Goal: Task Accomplishment & Management: Use online tool/utility

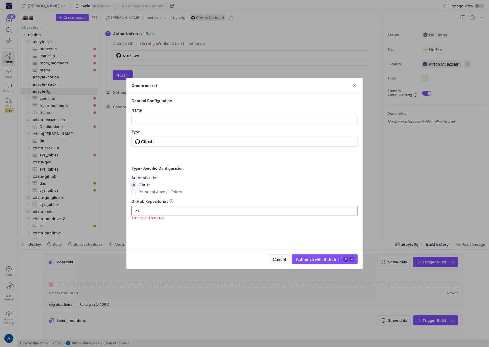
type input "c"
click at [208, 210] on input at bounding box center [244, 211] width 218 height 5
type input "goes-funky/integrations"
click at [218, 119] on input "text" at bounding box center [244, 119] width 216 height 5
type input "adasd"
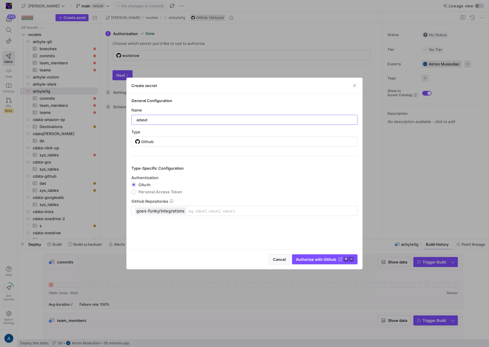
click at [310, 253] on div "Cancel Authorize with Github ⌘ ⏎" at bounding box center [245, 259] width 236 height 20
click at [311, 257] on span "Authorize with Github" at bounding box center [316, 259] width 40 height 5
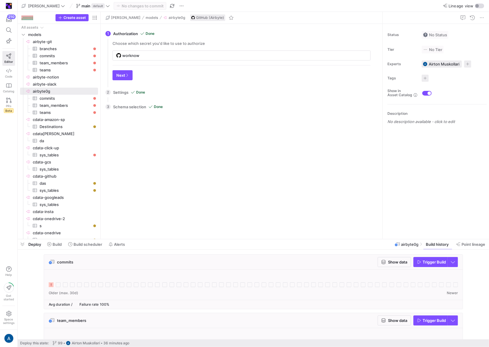
type input "adasd"
click at [183, 94] on div "2 Settings Done Configure your connector settings. Start date 10/1/2025 API URL…" at bounding box center [240, 92] width 270 height 15
click at [121, 71] on span "button" at bounding box center [122, 75] width 19 height 9
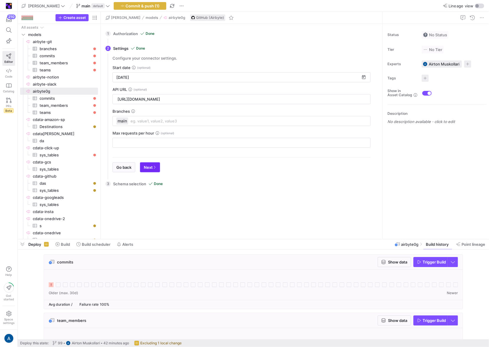
click at [148, 168] on span "Next" at bounding box center [150, 167] width 12 height 5
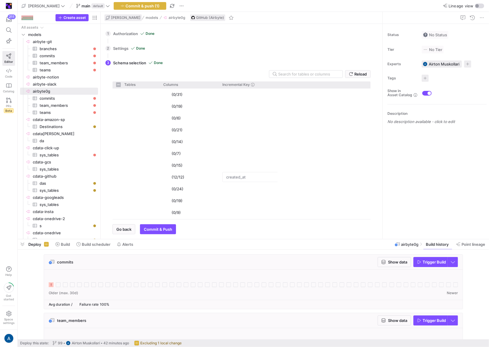
checkbox input "false"
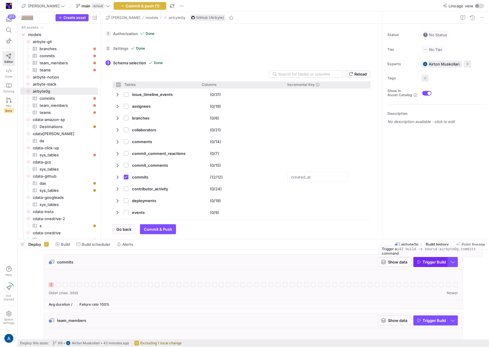
click at [434, 264] on span "Trigger Build" at bounding box center [433, 262] width 23 height 5
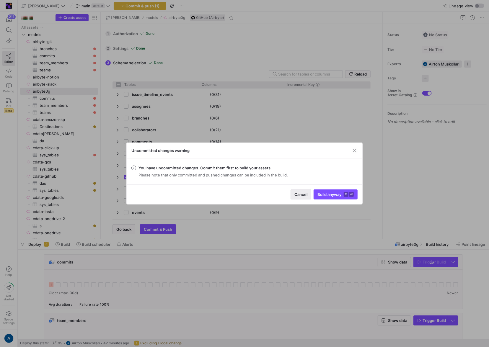
click at [302, 195] on span "Cancel" at bounding box center [300, 194] width 13 height 5
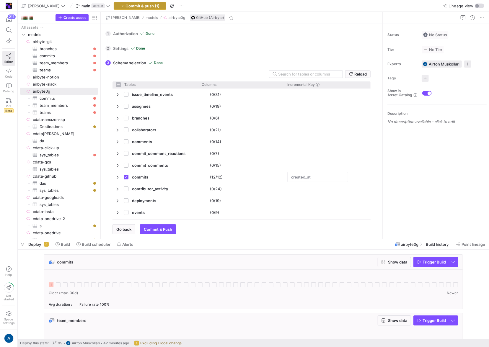
click at [120, 3] on span "button" at bounding box center [140, 5] width 52 height 7
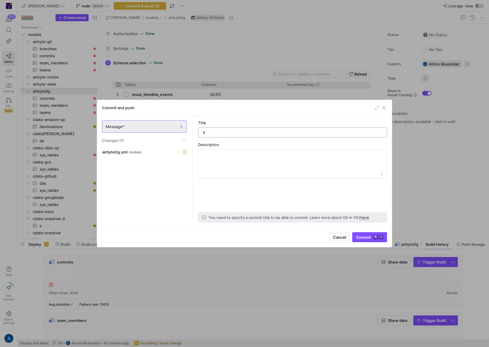
type input "ll"
click at [372, 234] on span "submit" at bounding box center [369, 237] width 34 height 9
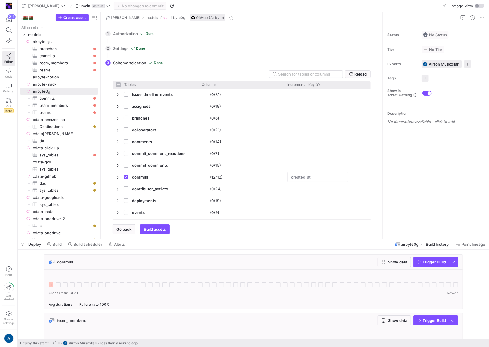
click at [231, 269] on div "commits Show data Trigger Build" at bounding box center [253, 262] width 418 height 15
click at [429, 263] on span "Trigger Build" at bounding box center [433, 262] width 23 height 5
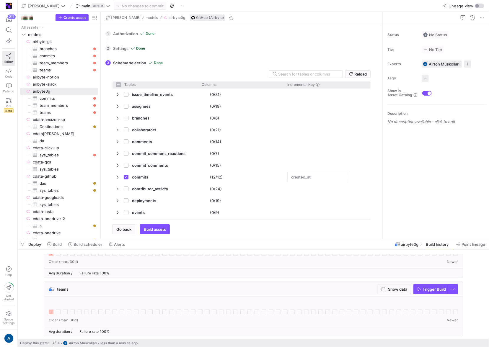
scroll to position [90, 0]
click at [428, 290] on span "Trigger Build" at bounding box center [433, 289] width 23 height 5
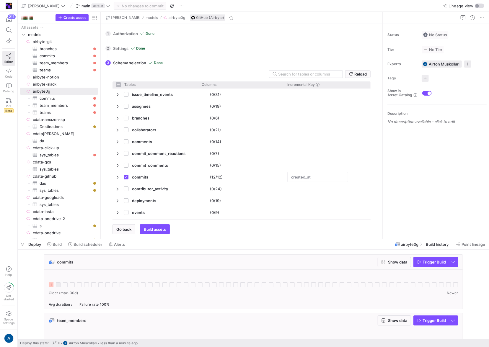
scroll to position [53, 0]
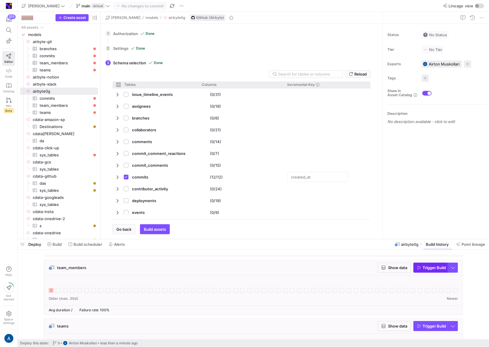
click at [432, 269] on span "Trigger Build" at bounding box center [433, 267] width 23 height 5
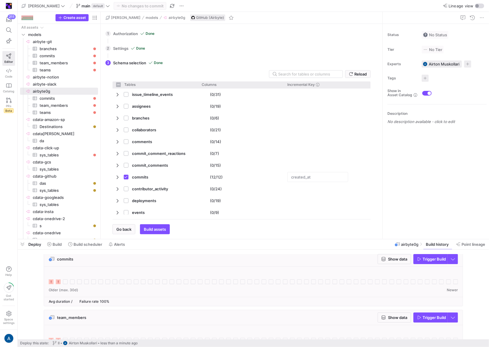
scroll to position [5, 0]
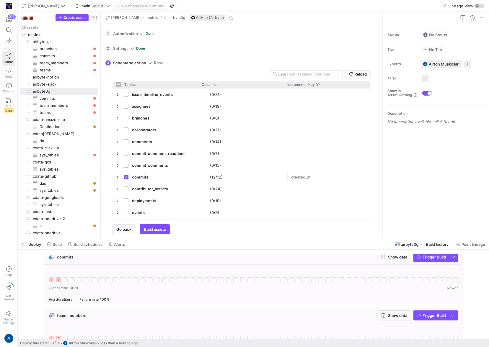
click at [59, 281] on icon at bounding box center [58, 279] width 5 height 5
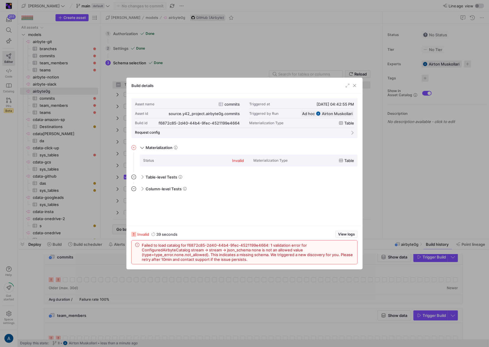
scroll to position [53, 0]
click at [181, 53] on div at bounding box center [244, 173] width 489 height 347
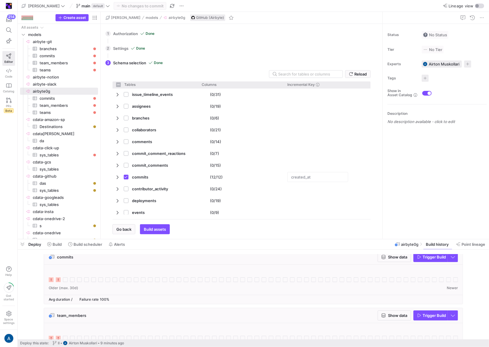
click at [194, 57] on div "3 Schema selection Done Reload Tables Drag here to set column labels Tables Col…" at bounding box center [240, 145] width 270 height 179
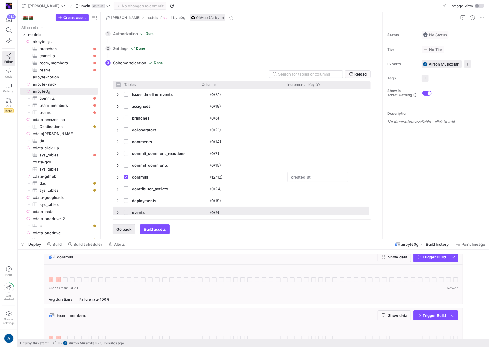
click at [124, 230] on span "Go back" at bounding box center [123, 229] width 15 height 5
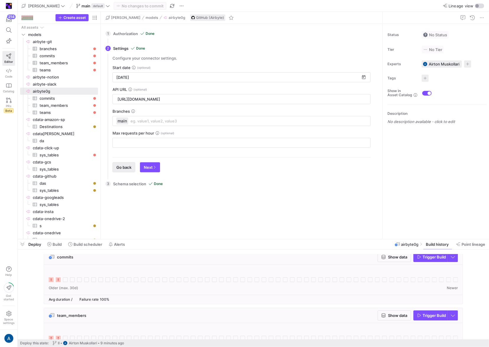
click at [123, 168] on span "Go back" at bounding box center [123, 167] width 15 height 5
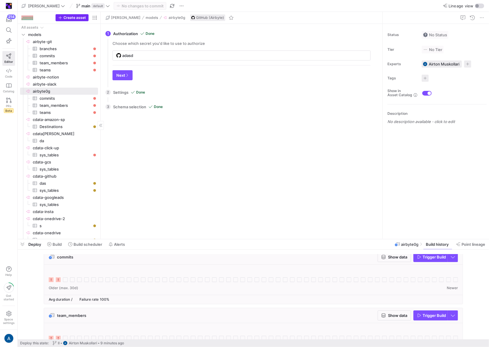
click at [70, 19] on span "Create asset" at bounding box center [74, 18] width 22 height 4
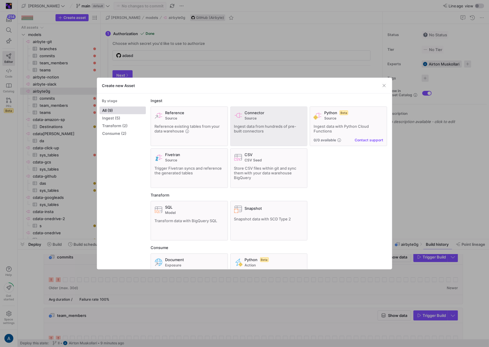
click at [245, 126] on span "Ingest data from hundreds of pre-built connectors" at bounding box center [265, 128] width 62 height 9
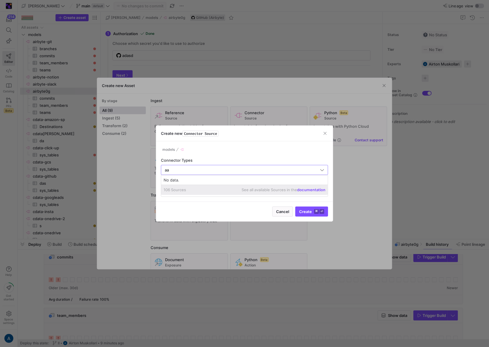
type input "a"
type input "GitHub"
click at [210, 190] on input "text" at bounding box center [244, 191] width 157 height 5
type input "cc"
click at [310, 210] on span "Create ⌘ ⏎" at bounding box center [311, 211] width 25 height 5
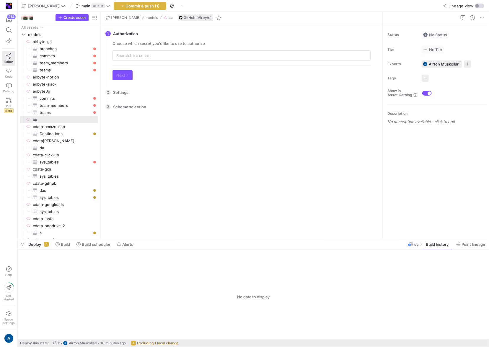
click at [138, 61] on div "Choose which secret you'd like to use to authorize Next" at bounding box center [241, 63] width 267 height 44
click at [146, 60] on div at bounding box center [241, 55] width 258 height 10
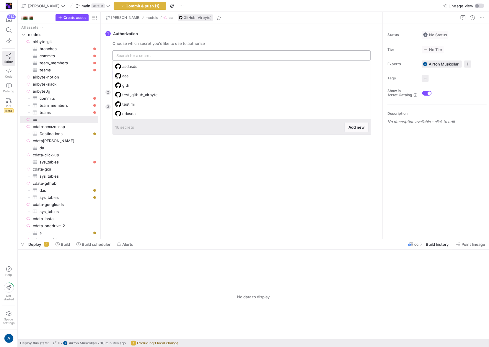
click at [153, 57] on input "text" at bounding box center [241, 55] width 250 height 5
click at [353, 129] on span "Add new" at bounding box center [356, 127] width 16 height 5
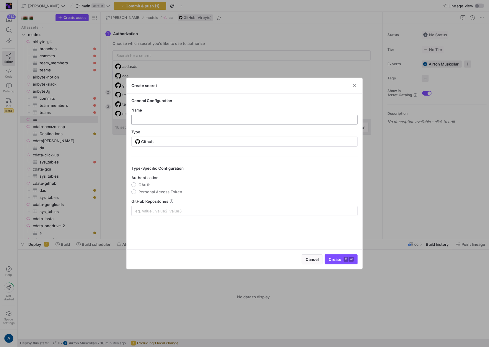
click at [200, 122] on div at bounding box center [244, 119] width 216 height 9
type input "gith"
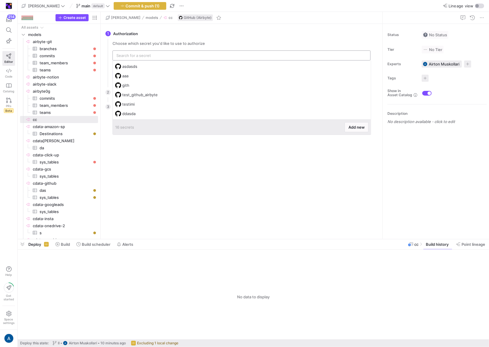
click at [157, 56] on input "text" at bounding box center [241, 55] width 250 height 5
click at [357, 130] on span at bounding box center [356, 126] width 23 height 9
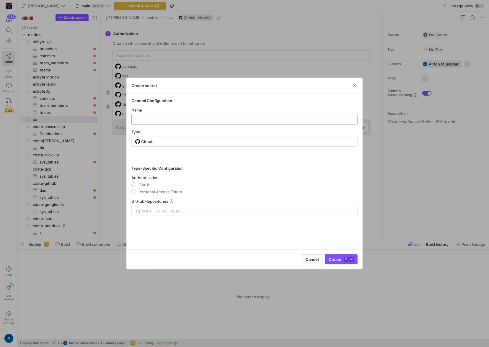
click at [157, 123] on div at bounding box center [244, 119] width 216 height 9
click at [165, 119] on input "text" at bounding box center [244, 119] width 216 height 5
type input "sadsad"
click at [141, 186] on span "OAuth" at bounding box center [144, 184] width 12 height 5
click at [136, 186] on input "OAuth" at bounding box center [133, 184] width 5 height 5
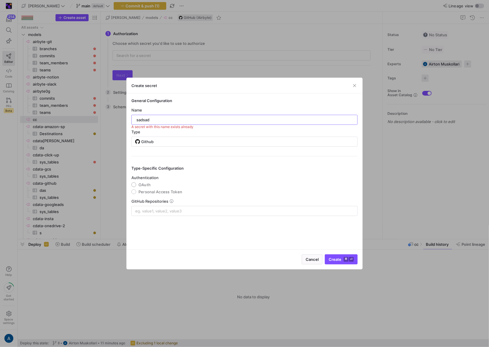
radio input "true"
click at [154, 206] on div at bounding box center [244, 210] width 218 height 9
click at [170, 115] on div "sadsad" at bounding box center [244, 119] width 216 height 9
click at [170, 118] on input "sadsad" at bounding box center [244, 119] width 216 height 5
type input "sadsadsda"
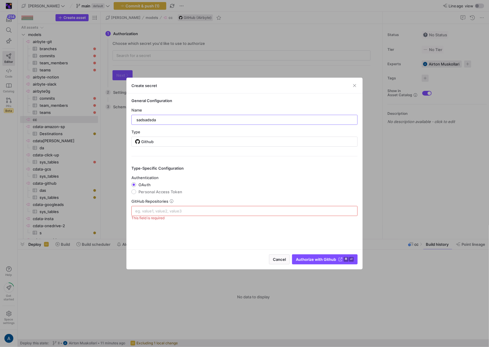
click at [164, 217] on mat-error "This field is required" at bounding box center [147, 218] width 33 height 4
click at [168, 210] on input at bounding box center [244, 211] width 218 height 5
type input "goes-funky/integrations"
click at [329, 257] on span "Authorize with Github" at bounding box center [316, 259] width 40 height 5
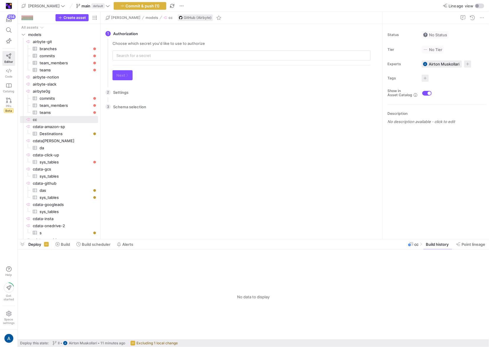
type input "sadsadsda"
click at [217, 135] on div "There is no data to select from. Please configure the settings first. Go back C…" at bounding box center [241, 174] width 267 height 120
click at [125, 74] on icon "button" at bounding box center [127, 75] width 4 height 4
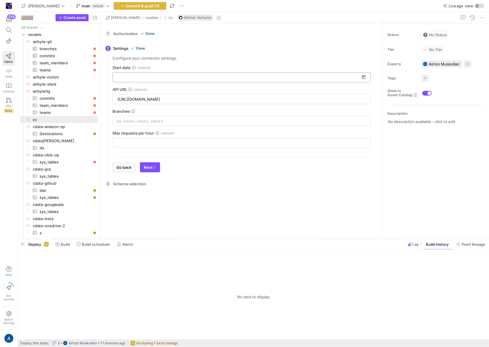
click at [136, 79] on input at bounding box center [237, 77] width 243 height 5
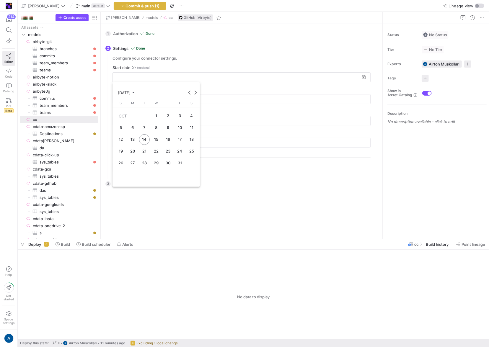
click at [156, 110] on button "1" at bounding box center [156, 116] width 12 height 12
type input "[DATE]"
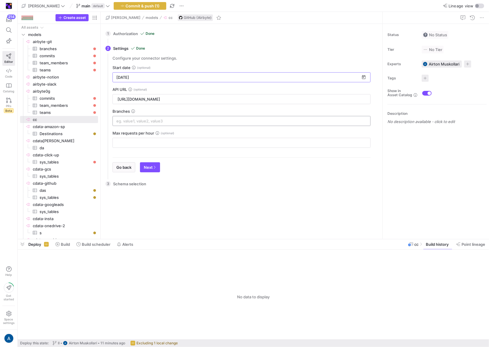
click at [137, 122] on input at bounding box center [241, 121] width 250 height 5
type input "main"
click at [238, 220] on div "Retrieving Schema This may take a few minutes. Please wait. All 0 Info 0 Warn 0…" at bounding box center [241, 213] width 267 height 44
click at [148, 166] on span "Next" at bounding box center [150, 167] width 12 height 5
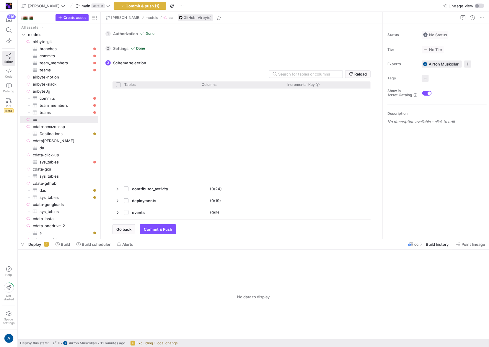
scroll to position [334, 0]
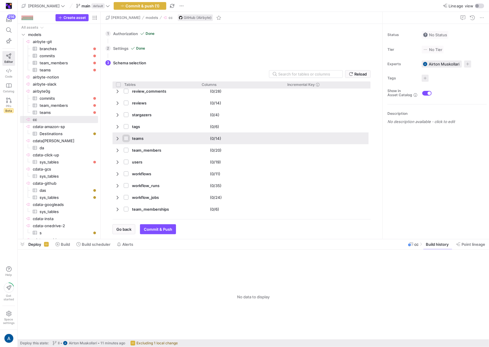
click at [125, 138] on input "Press Space to toggle row selection (unchecked)" at bounding box center [126, 138] width 5 height 5
checkbox input "true"
checkbox input "false"
checkbox input "true"
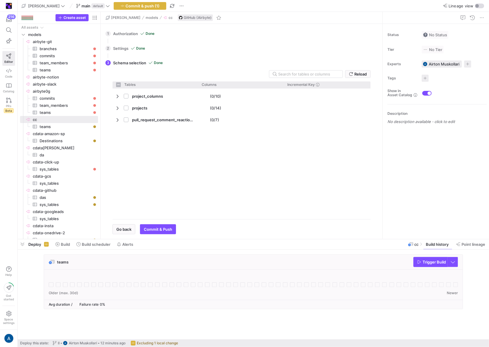
scroll to position [0, 0]
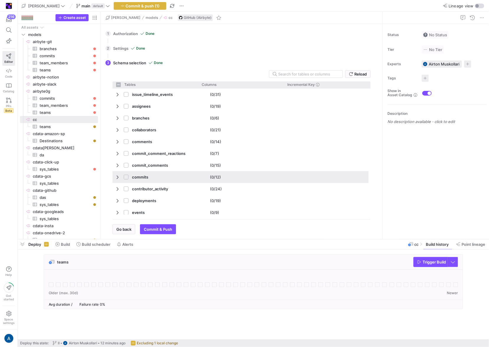
click at [122, 178] on span "commits" at bounding box center [155, 177] width 79 height 12
checkbox input "false"
click at [126, 176] on input "Press Space to toggle row selection (unchecked)" at bounding box center [126, 177] width 5 height 5
checkbox input "true"
checkbox input "false"
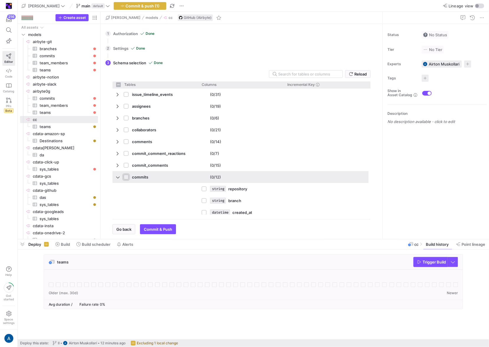
checkbox input "true"
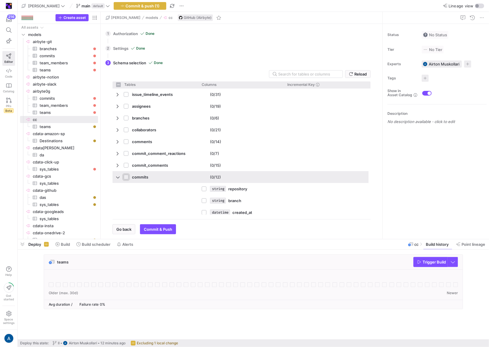
checkbox input "true"
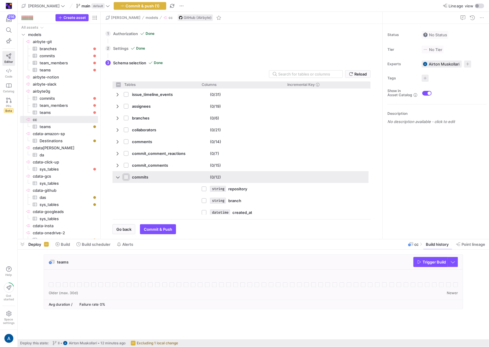
checkbox input "true"
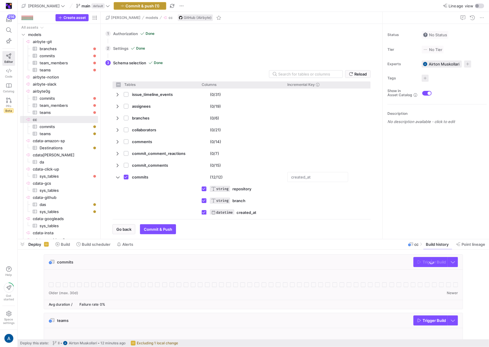
click at [134, 2] on span "button" at bounding box center [140, 5] width 52 height 7
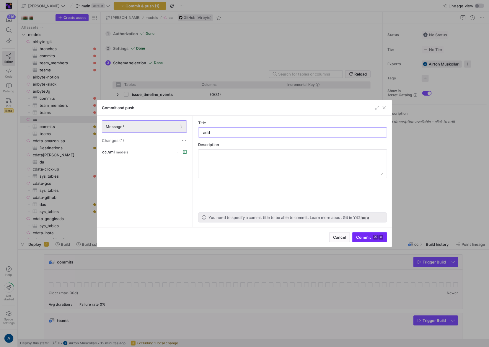
type input "add"
click at [367, 236] on span "Commit ⌘ ⏎" at bounding box center [369, 237] width 27 height 5
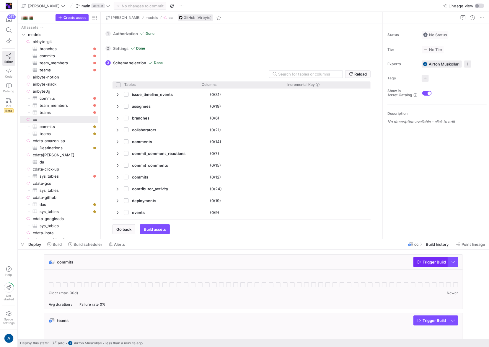
click at [429, 259] on span "button" at bounding box center [430, 261] width 34 height 9
click at [436, 320] on span "Trigger Build" at bounding box center [433, 320] width 23 height 5
click at [49, 284] on icon at bounding box center [51, 284] width 5 height 5
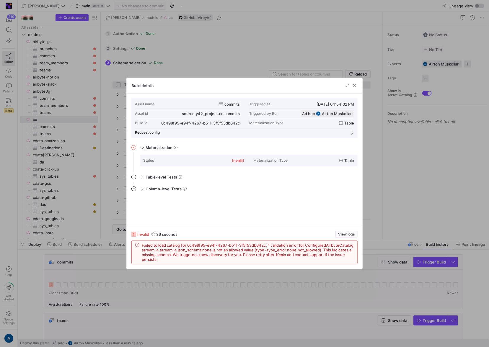
scroll to position [53, 0]
drag, startPoint x: 360, startPoint y: 84, endPoint x: 354, endPoint y: 86, distance: 6.6
click at [360, 84] on div "Build details" at bounding box center [245, 86] width 236 height 16
click at [354, 86] on span "button" at bounding box center [354, 86] width 6 height 6
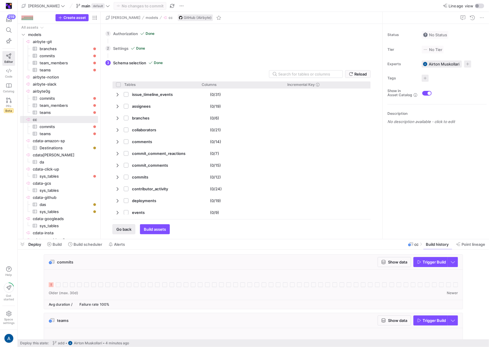
click at [125, 229] on span "Go back" at bounding box center [123, 229] width 15 height 5
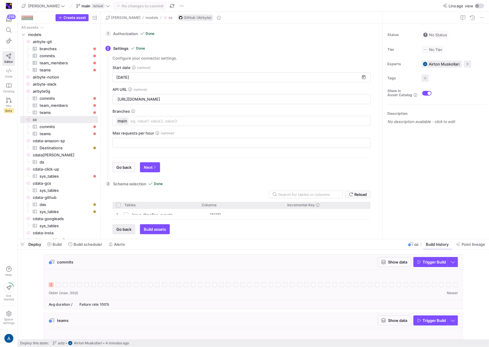
click at [125, 229] on div "Reload Tables Drag here to set column labels Tables Columns to" at bounding box center [241, 213] width 267 height 44
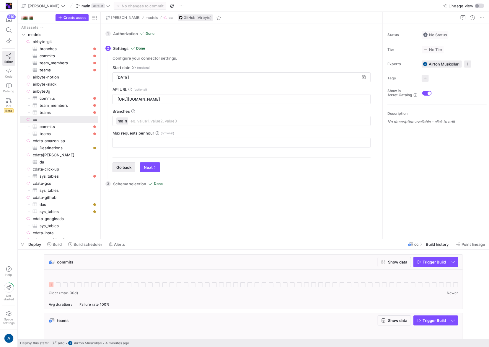
click at [120, 165] on span "Go back" at bounding box center [123, 167] width 15 height 5
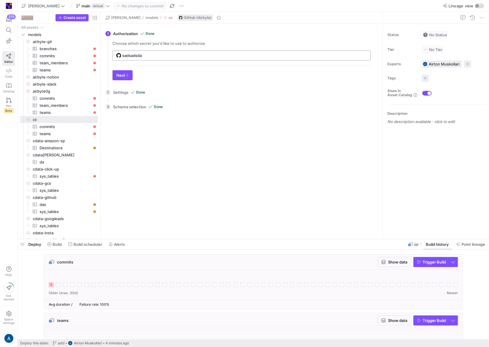
click at [152, 53] on input "sadsadsda" at bounding box center [244, 55] width 244 height 5
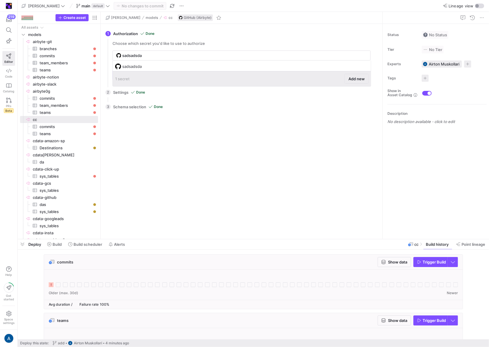
click at [354, 80] on span "Add new" at bounding box center [356, 78] width 16 height 5
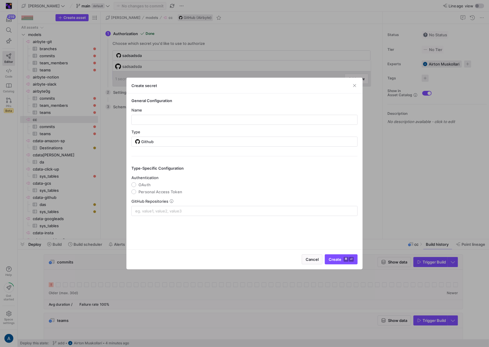
click at [147, 182] on span "OAuth" at bounding box center [144, 184] width 12 height 5
click at [136, 182] on input "OAuth" at bounding box center [133, 184] width 5 height 5
radio input "true"
click at [171, 125] on y42-credential-form "General Configuration Name Type Github Type-Specific Configuration Authenticati…" at bounding box center [244, 157] width 226 height 118
click at [174, 117] on input "text" at bounding box center [244, 119] width 216 height 5
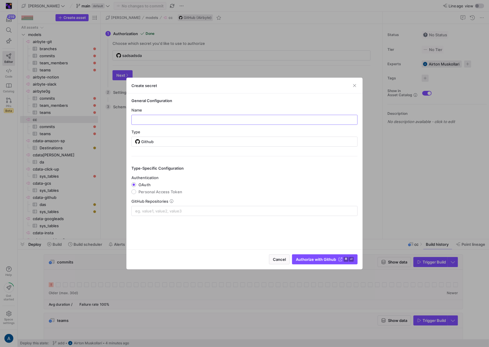
click at [157, 179] on span "Authentication" at bounding box center [144, 177] width 27 height 5
copy span "Authentication"
click at [275, 254] on button "Cancel" at bounding box center [279, 259] width 21 height 10
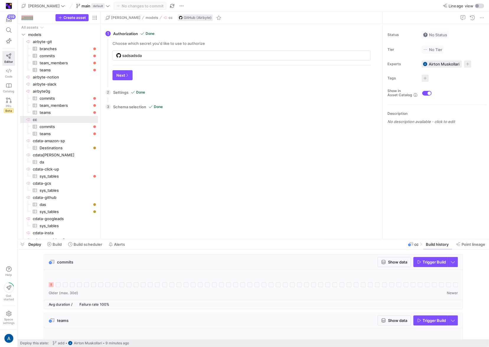
click at [210, 127] on div "Reload Tables Drag here to set column labels Tables Columns to" at bounding box center [241, 174] width 267 height 120
click at [245, 165] on div "Reload Tables Drag here to set column labels Tables Columns to" at bounding box center [241, 174] width 267 height 120
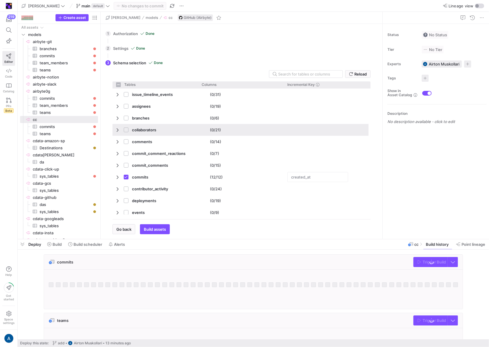
checkbox input "false"
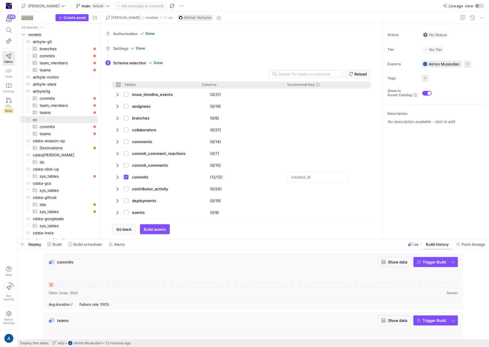
click at [121, 223] on div "Go back Build assets" at bounding box center [241, 226] width 258 height 15
click at [120, 232] on span "button" at bounding box center [124, 229] width 22 height 9
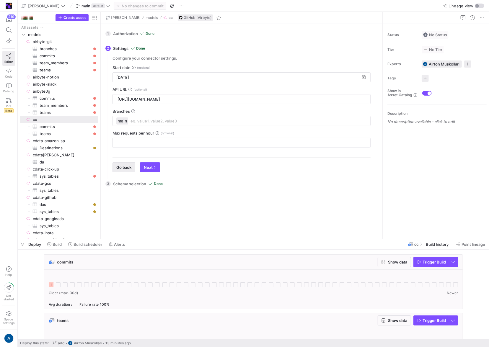
click at [125, 163] on span "button" at bounding box center [124, 167] width 22 height 9
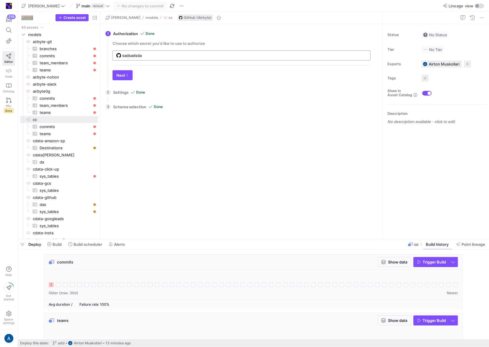
click at [189, 54] on input "sadsadsda" at bounding box center [244, 55] width 244 height 5
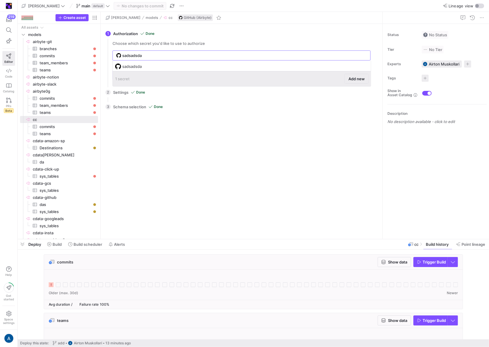
click at [362, 83] on span at bounding box center [356, 78] width 23 height 9
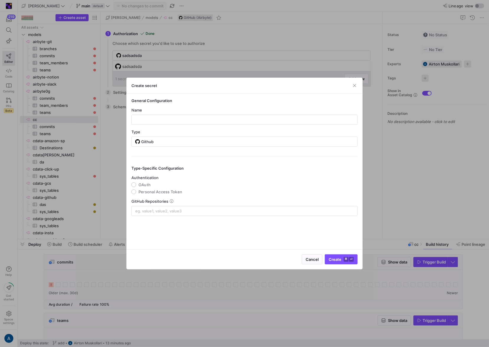
click at [120, 76] on div at bounding box center [244, 173] width 489 height 347
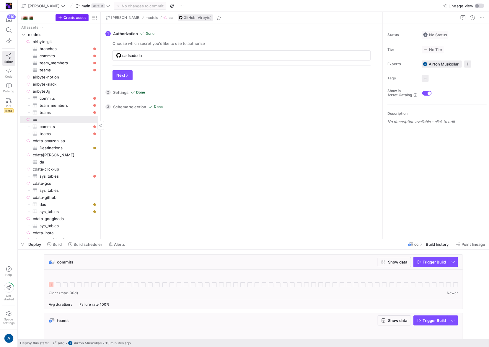
click at [71, 18] on span "Create asset" at bounding box center [74, 18] width 22 height 4
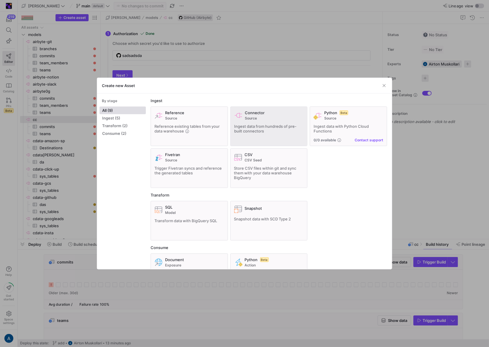
click at [251, 117] on span "Source" at bounding box center [274, 118] width 59 height 4
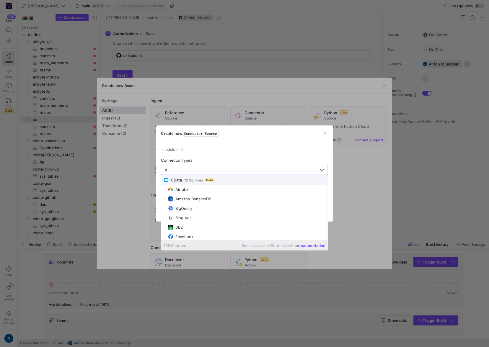
type input "b"
click at [227, 175] on span "CData 12 Sources Beta" at bounding box center [244, 179] width 166 height 9
click at [236, 165] on div "Connector Types b" at bounding box center [244, 166] width 167 height 17
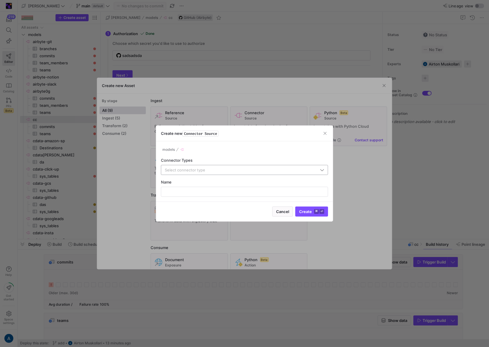
click at [230, 173] on div at bounding box center [242, 169] width 154 height 9
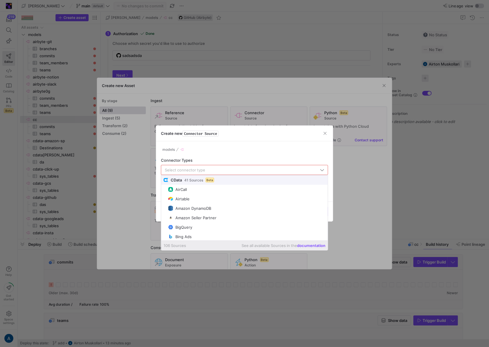
click at [230, 173] on div at bounding box center [242, 169] width 154 height 9
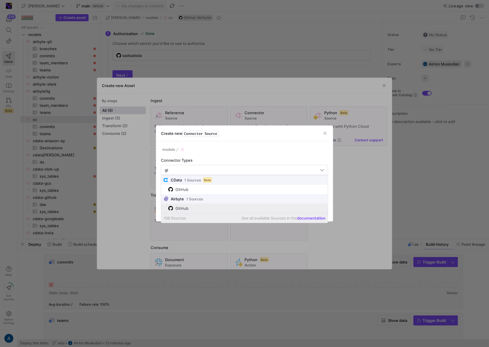
click at [202, 212] on mat-option "GitHub" at bounding box center [244, 208] width 166 height 9
type input "GitHub"
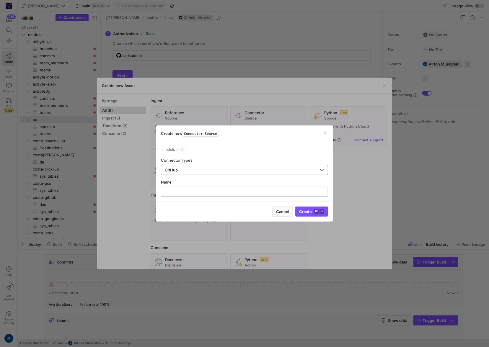
click at [199, 191] on input "text" at bounding box center [244, 191] width 157 height 5
type input "cd"
click at [309, 213] on span "Create ⌘ ⏎" at bounding box center [311, 211] width 25 height 5
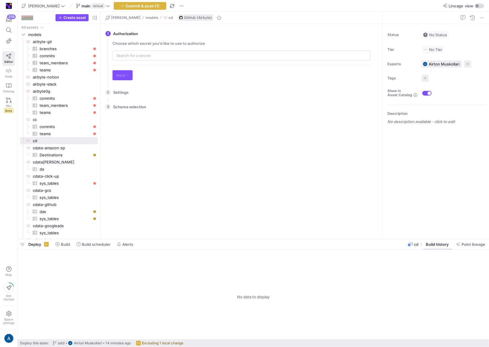
click at [149, 64] on div "Choose which secret you'd like to use to authorize Next" at bounding box center [241, 63] width 267 height 44
click at [154, 56] on input "text" at bounding box center [241, 55] width 250 height 5
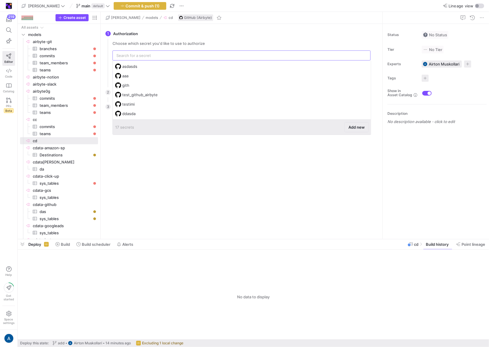
click at [360, 128] on span "Add new" at bounding box center [356, 127] width 16 height 5
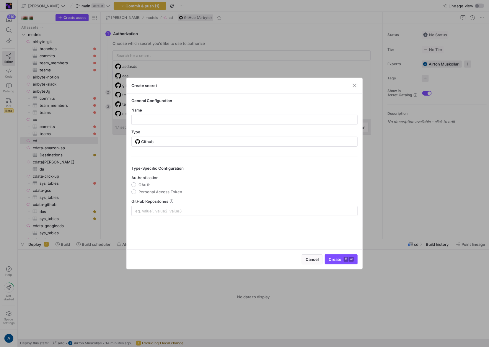
click at [200, 113] on div "Name" at bounding box center [244, 116] width 226 height 17
click at [200, 120] on input "text" at bounding box center [244, 119] width 216 height 5
type input "dasfafadsf"
click at [140, 186] on span "OAuth" at bounding box center [144, 184] width 12 height 5
click at [136, 186] on input "OAuth" at bounding box center [133, 184] width 5 height 5
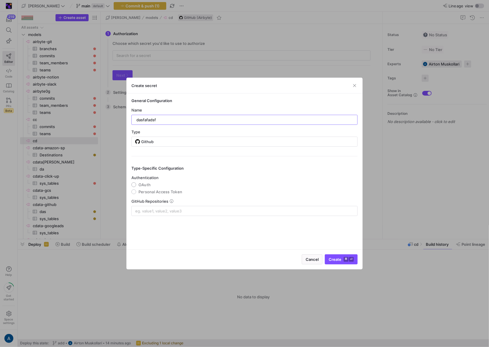
radio input "true"
click at [156, 213] on div at bounding box center [244, 210] width 218 height 9
type input "goes-funky/integrations"
click at [307, 265] on div "Cancel Authorize with Github ⌘ ⏎" at bounding box center [245, 259] width 236 height 20
click at [309, 261] on span "Authorize with Github" at bounding box center [316, 259] width 40 height 5
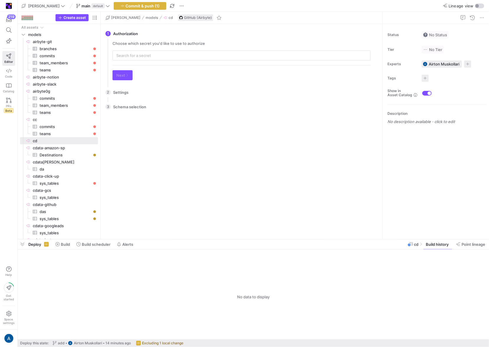
type input "dasfafadsf"
click at [168, 152] on div "There is no data to select from. Please configure the settings first. Go back C…" at bounding box center [241, 174] width 267 height 120
click at [130, 78] on span "button" at bounding box center [122, 75] width 19 height 9
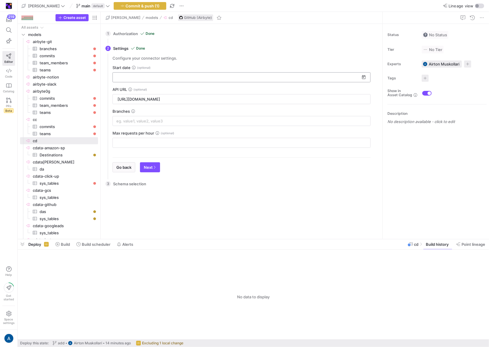
click at [131, 78] on input at bounding box center [237, 77] width 243 height 5
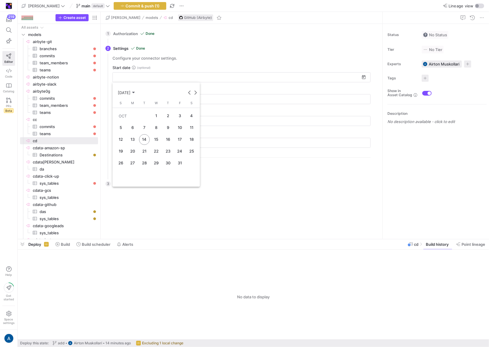
click at [161, 114] on span "1" at bounding box center [156, 116] width 11 height 11
type input "[DATE]"
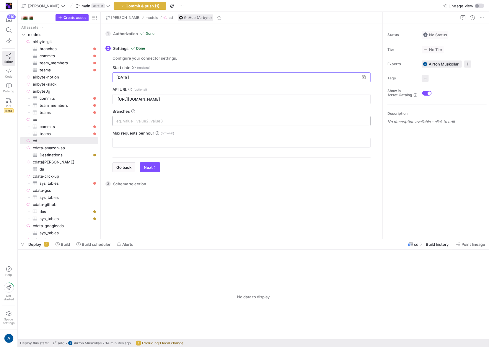
click at [143, 122] on input at bounding box center [241, 121] width 250 height 5
type input "main"
click at [155, 163] on span "button" at bounding box center [149, 167] width 19 height 9
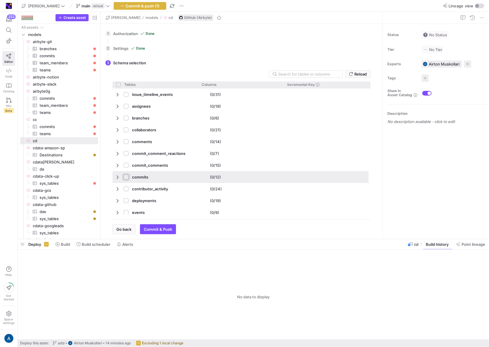
click at [127, 175] on input "Press Space to toggle row selection (unchecked)" at bounding box center [126, 177] width 5 height 5
checkbox input "true"
checkbox input "false"
checkbox input "true"
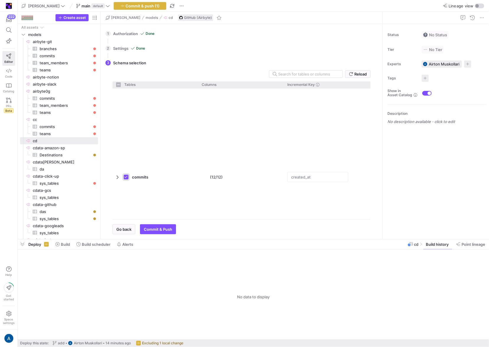
scroll to position [334, 0]
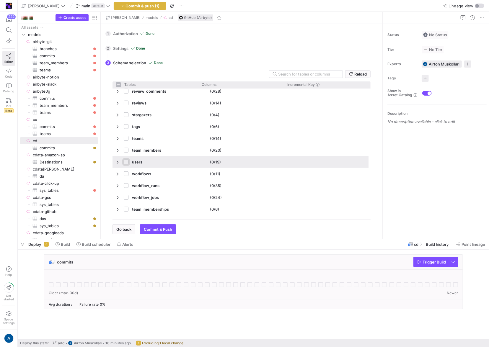
click at [125, 161] on input "Press Space to toggle row selection (unchecked)" at bounding box center [126, 162] width 5 height 5
checkbox input "true"
checkbox input "false"
checkbox input "true"
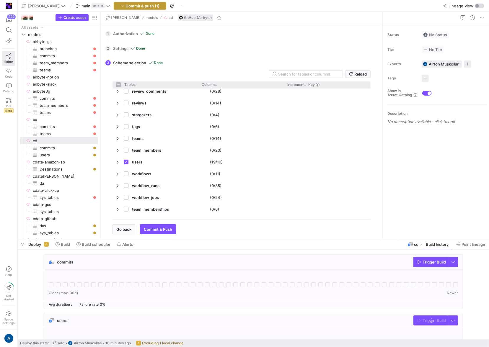
click at [126, 6] on span "Commit & push (1)" at bounding box center [143, 6] width 34 height 5
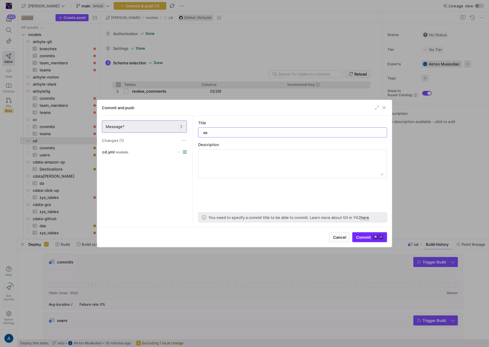
type input "aa"
click at [362, 236] on span "Commit ⌘ ⏎" at bounding box center [369, 237] width 27 height 5
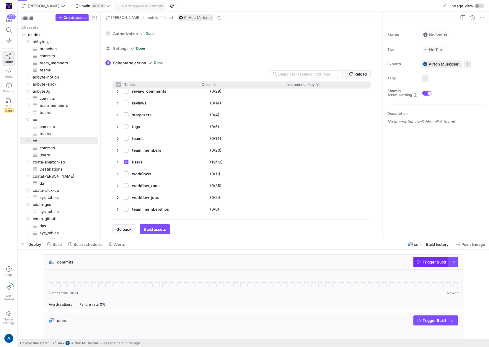
click at [417, 261] on icon "button" at bounding box center [419, 262] width 4 height 4
click at [428, 320] on span "Trigger Build" at bounding box center [433, 320] width 23 height 5
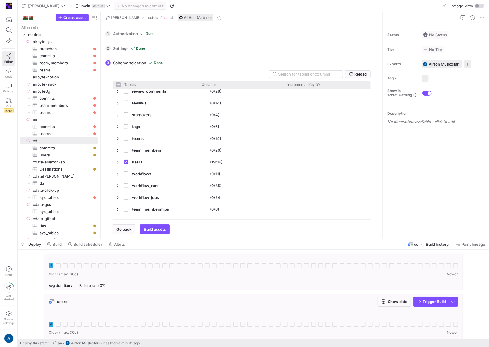
scroll to position [0, 0]
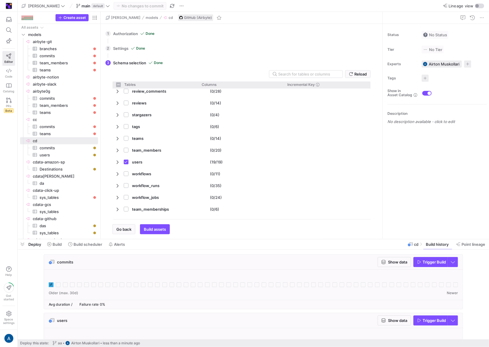
click at [52, 283] on icon at bounding box center [51, 284] width 5 height 5
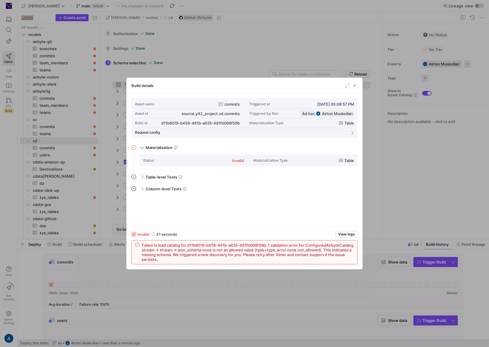
scroll to position [53, 0]
click at [341, 232] on span "View logs" at bounding box center [346, 234] width 17 height 4
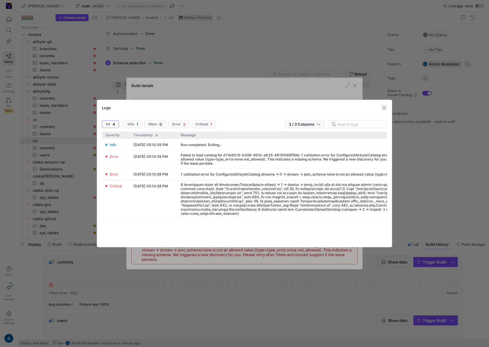
click at [381, 109] on span "button" at bounding box center [384, 108] width 6 height 6
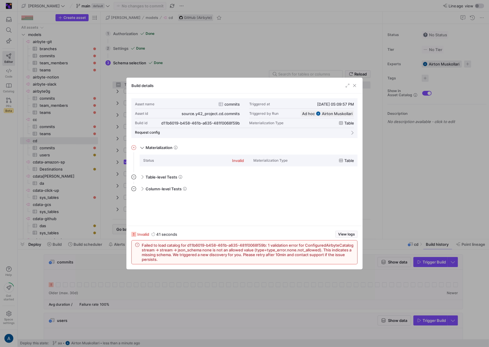
click at [408, 149] on div at bounding box center [244, 173] width 489 height 347
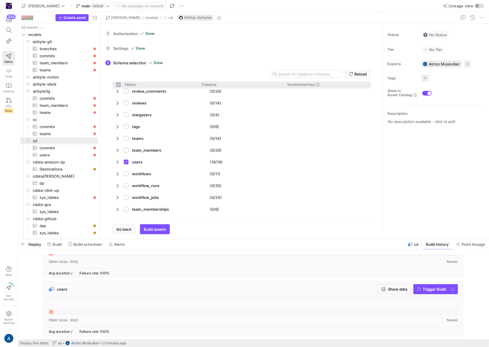
scroll to position [32, 0]
click at [53, 311] on icon at bounding box center [51, 311] width 5 height 5
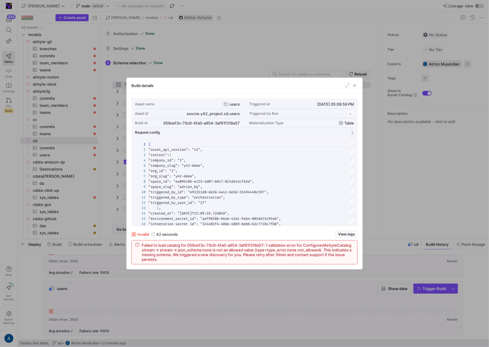
scroll to position [53, 0]
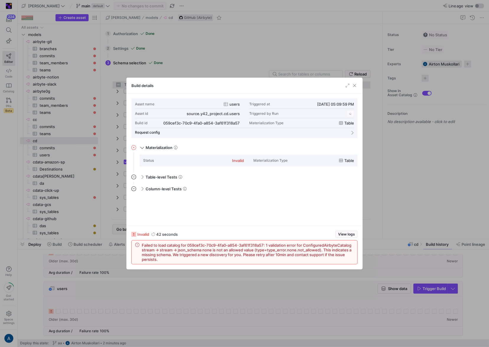
click at [213, 248] on span "Failed to load catalog for 059cef3c-70c9-4fa0-a854-3af61f318a57: 1 validation e…" at bounding box center [248, 252] width 212 height 19
copy div "Failed to load catalog for 059cef3c-70c9-4fa0-a854-3af61f318a57: 1 validation e…"
click at [356, 84] on span "button" at bounding box center [354, 86] width 6 height 6
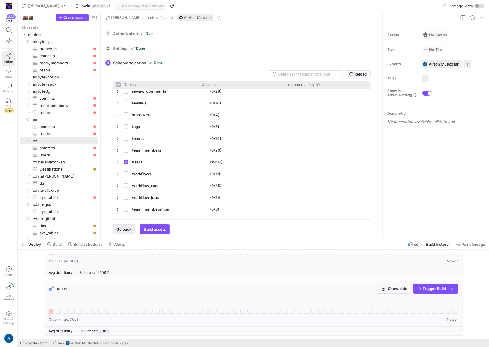
click at [123, 231] on span "Go back" at bounding box center [123, 229] width 15 height 5
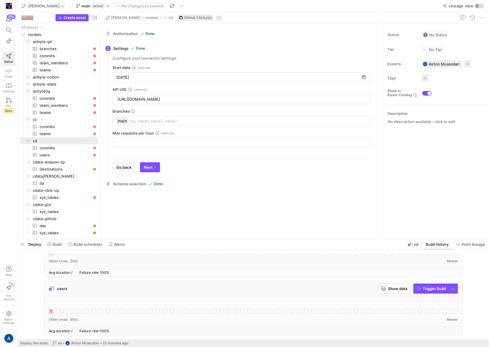
scroll to position [334, 0]
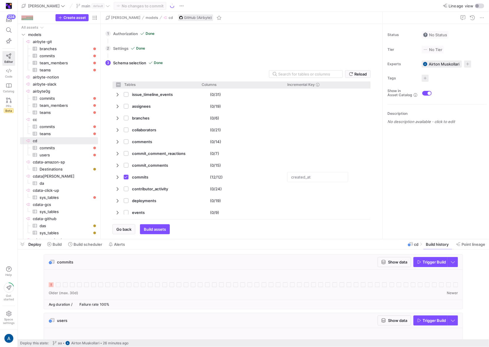
checkbox input "false"
click at [120, 229] on span "Go back" at bounding box center [123, 229] width 15 height 5
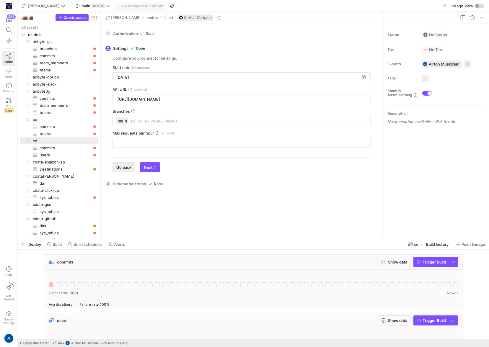
click at [122, 166] on span "Go back" at bounding box center [123, 167] width 15 height 5
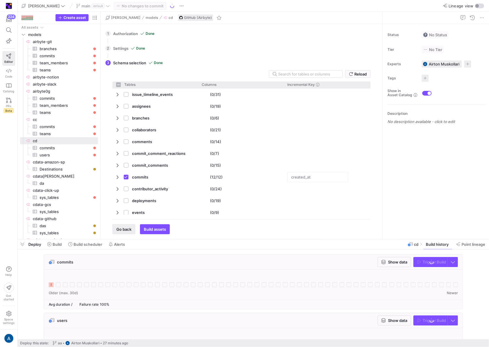
click at [127, 227] on span "Go back" at bounding box center [123, 229] width 15 height 5
checkbox input "false"
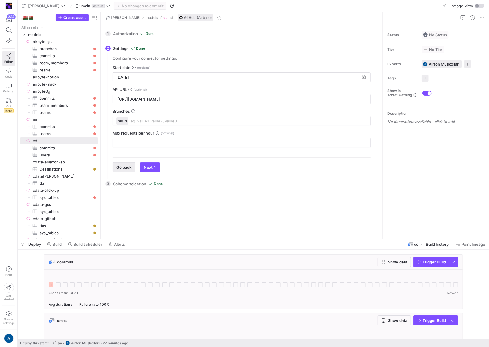
click at [125, 162] on button "Go back" at bounding box center [123, 167] width 23 height 10
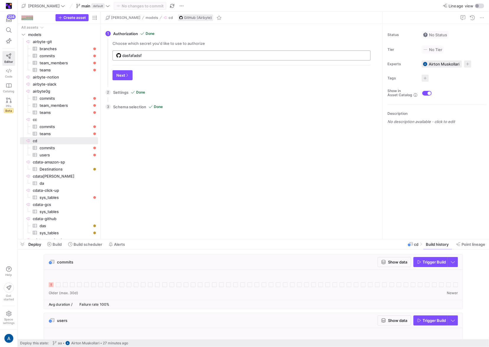
click at [163, 59] on div "dasfafadsf" at bounding box center [244, 55] width 244 height 9
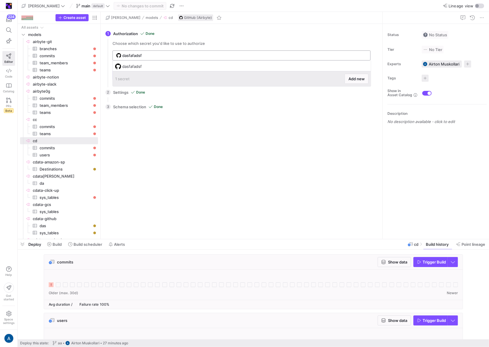
click at [170, 53] on input "dasfafadsf" at bounding box center [244, 55] width 244 height 5
click at [358, 79] on span "Add new" at bounding box center [356, 78] width 16 height 5
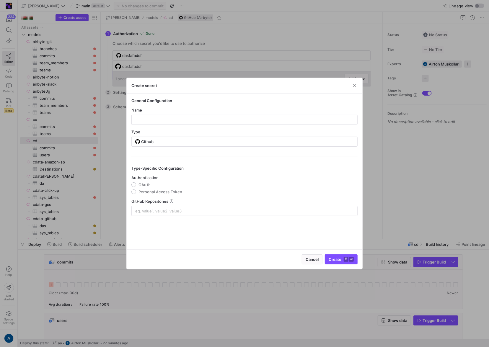
click at [310, 254] on div "Cancel Create ⌘ ⏎" at bounding box center [245, 259] width 236 height 20
click at [312, 258] on span "Cancel" at bounding box center [311, 259] width 13 height 5
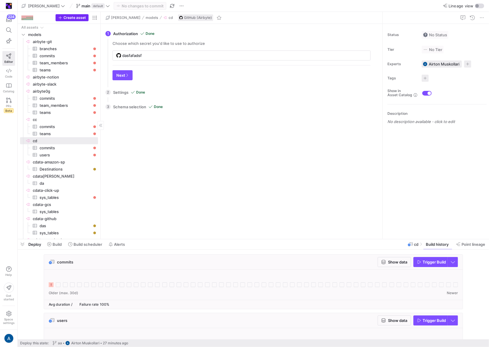
click at [70, 17] on span "Create asset" at bounding box center [74, 18] width 22 height 4
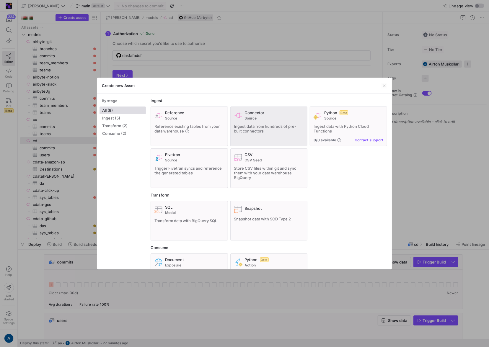
click at [264, 125] on span "Ingest data from hundreds of pre-built connectors" at bounding box center [265, 128] width 62 height 9
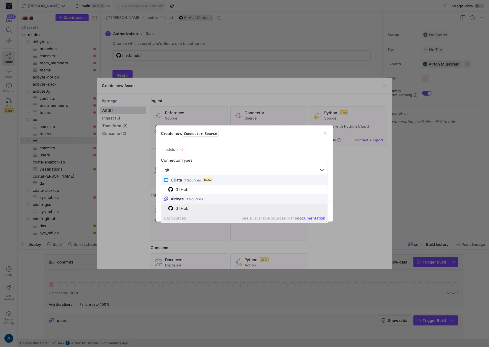
click at [242, 207] on span "GitHub" at bounding box center [246, 208] width 157 height 5
type input "GitHub"
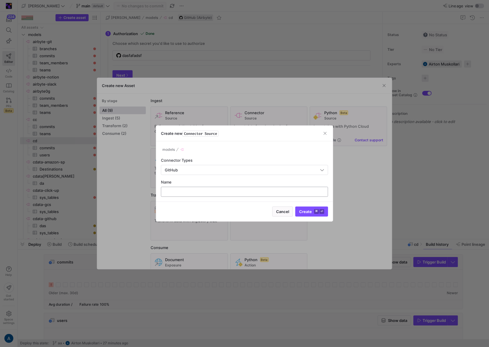
click at [247, 191] on input "text" at bounding box center [244, 191] width 157 height 5
type input "c"
type input "airbyte-git"
click at [295, 207] on button "Create ⌘ ⏎" at bounding box center [311, 212] width 33 height 10
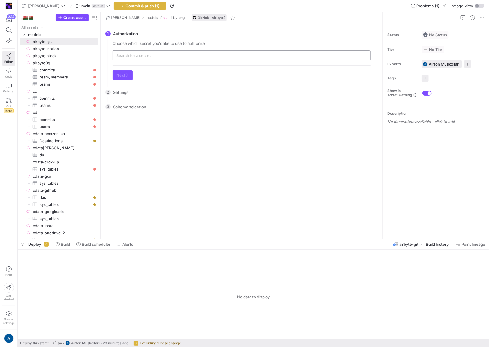
click at [134, 57] on input "text" at bounding box center [241, 55] width 250 height 5
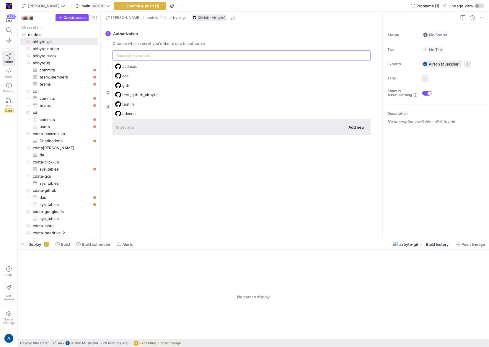
click at [354, 128] on span "Add new" at bounding box center [356, 127] width 16 height 5
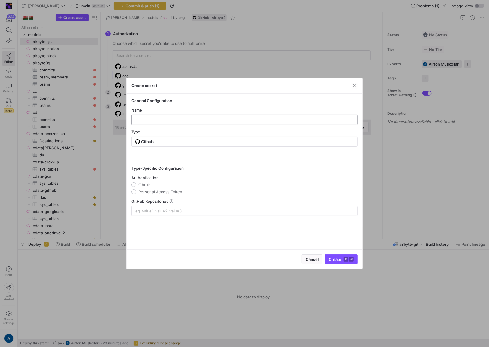
click at [245, 123] on div at bounding box center [244, 119] width 216 height 9
type input "new_git"
click at [143, 185] on span "OAuth" at bounding box center [144, 184] width 12 height 5
click at [136, 185] on input "OAuth" at bounding box center [133, 184] width 5 height 5
radio input "true"
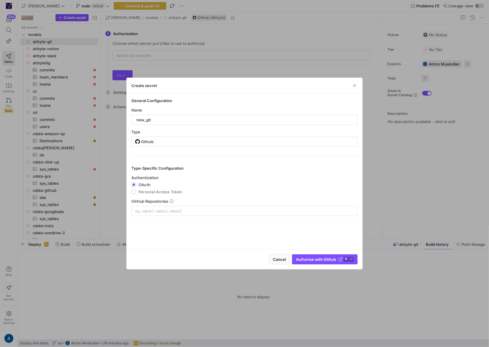
click at [163, 203] on span "GitHub Repositories" at bounding box center [149, 201] width 37 height 5
click at [163, 209] on input at bounding box center [244, 211] width 218 height 5
type input "goes-funky/integrations"
click at [312, 259] on span "Authorize with Github" at bounding box center [316, 259] width 40 height 5
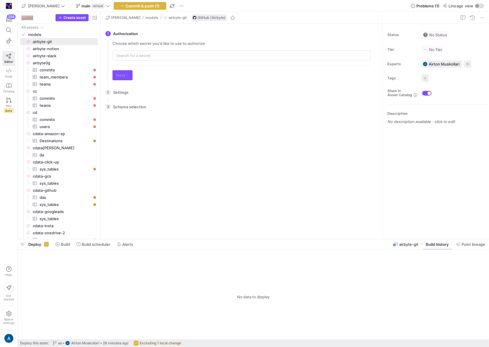
type input "new_git"
click at [132, 79] on button "Next" at bounding box center [122, 75] width 20 height 10
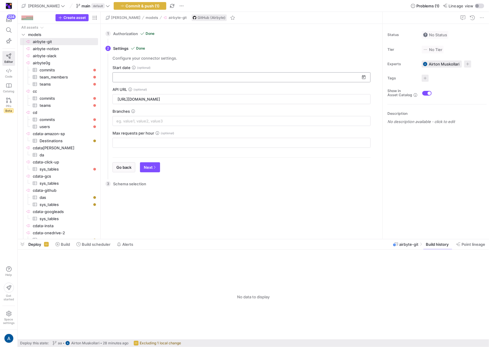
click at [133, 75] on input at bounding box center [237, 77] width 243 height 5
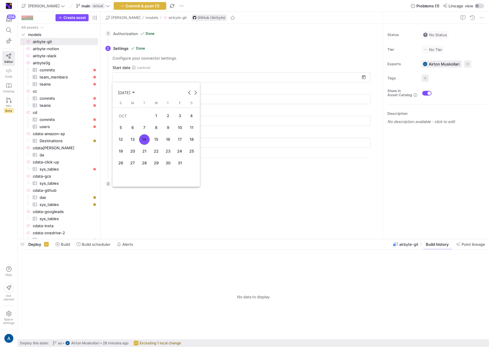
click at [149, 115] on td "OCT" at bounding box center [132, 116] width 35 height 12
click at [154, 116] on span "1" at bounding box center [156, 116] width 11 height 11
type input "[DATE]"
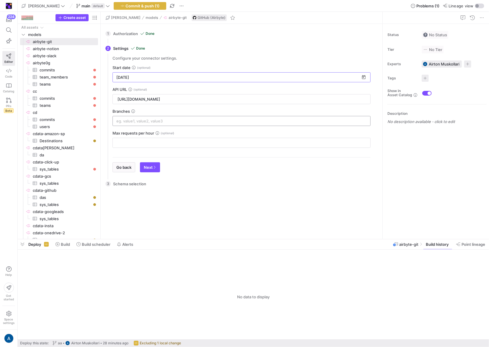
click at [141, 121] on input at bounding box center [241, 121] width 250 height 5
type input "main"
click at [154, 166] on icon "button" at bounding box center [155, 168] width 4 height 4
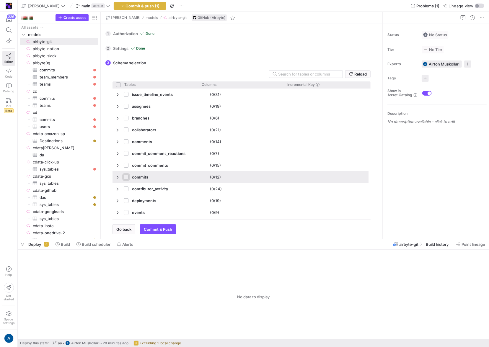
click at [124, 175] on input "Press Space to toggle row selection (unchecked)" at bounding box center [126, 177] width 5 height 5
checkbox input "true"
checkbox input "false"
checkbox input "true"
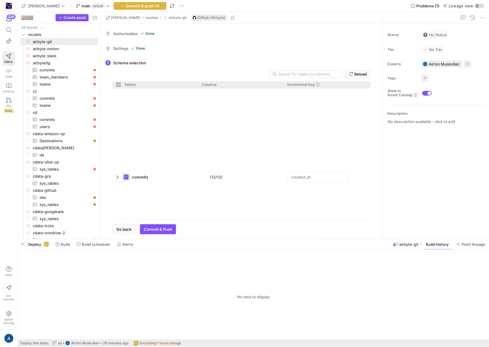
scroll to position [334, 0]
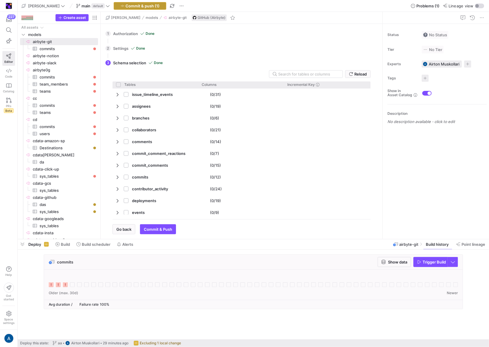
click at [132, 6] on span "Commit & push (1)" at bounding box center [143, 6] width 34 height 5
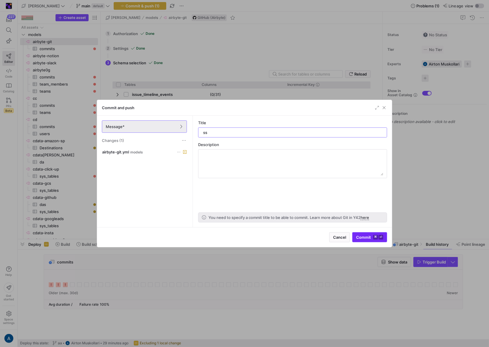
type input "ss"
click at [366, 239] on span "Commit ⌘ ⏎" at bounding box center [369, 237] width 27 height 5
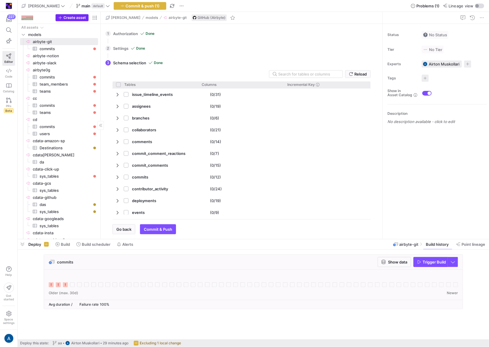
click at [76, 18] on span "Create asset" at bounding box center [74, 18] width 22 height 4
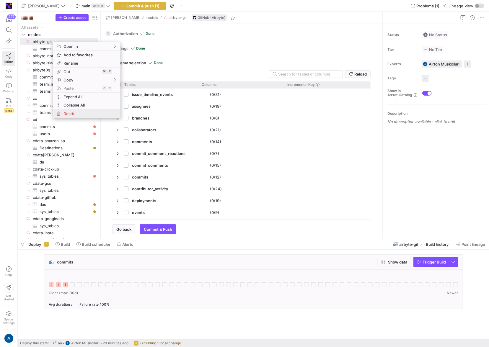
click at [86, 115] on span "Delete" at bounding box center [81, 113] width 41 height 8
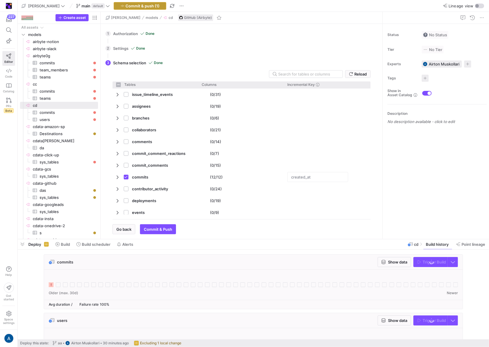
checkbox input "false"
click at [137, 5] on span "Commit & push (1)" at bounding box center [143, 6] width 34 height 5
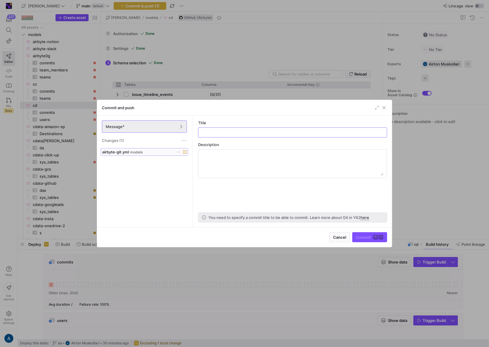
click at [174, 152] on span "airbyte-git.yml models" at bounding box center [144, 152] width 84 height 5
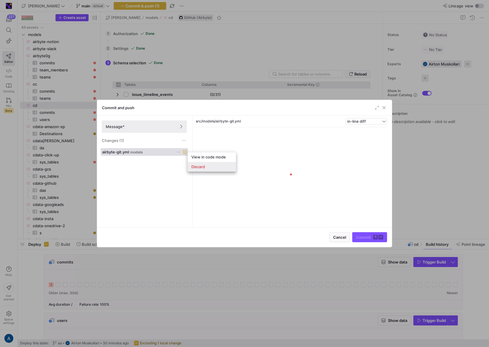
click at [200, 165] on span "Discard" at bounding box center [198, 166] width 14 height 5
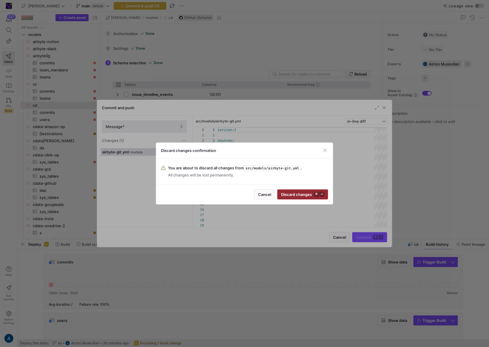
scroll to position [53, 0]
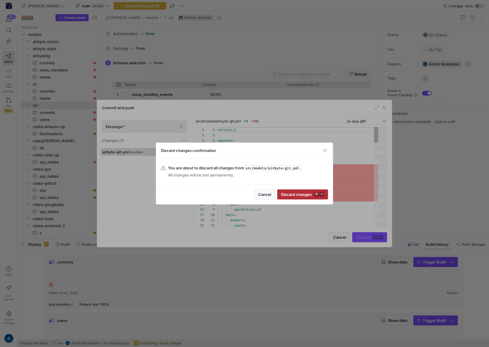
click at [307, 199] on div "Cancel Discard changes ⌘ ⏎" at bounding box center [244, 194] width 176 height 20
click at [307, 196] on span "Discard changes ⌘ ⏎" at bounding box center [302, 194] width 43 height 5
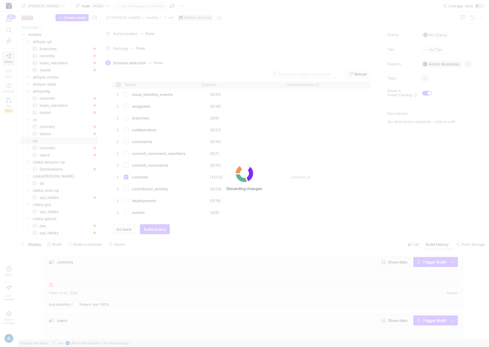
checkbox input "false"
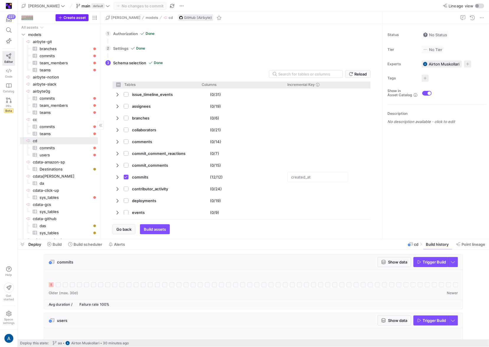
click at [76, 20] on span "button" at bounding box center [72, 17] width 32 height 6
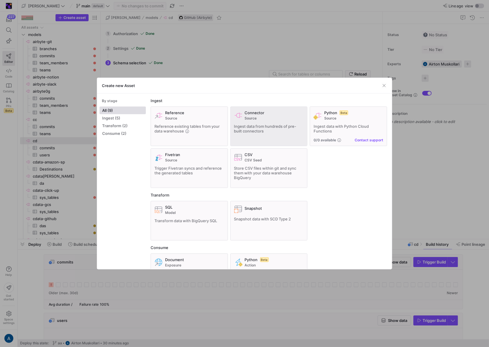
click at [293, 139] on div "Connector Source Ingest data from hundreds of pre-built connectors" at bounding box center [269, 126] width 70 height 32
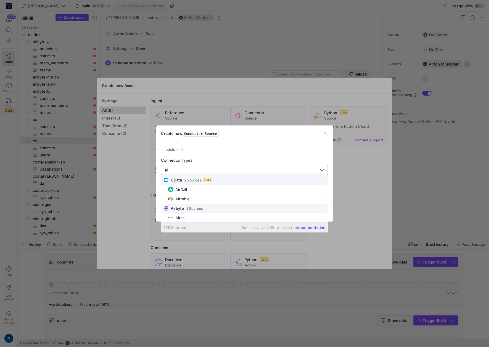
type input "a"
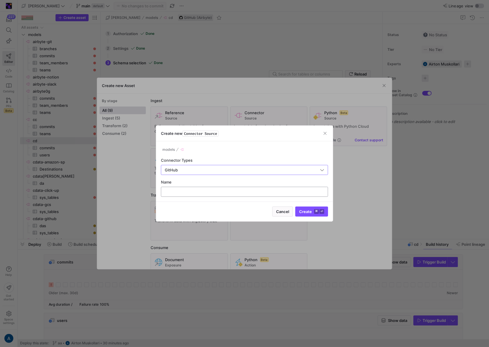
type input "GitHub"
click at [189, 188] on div at bounding box center [244, 191] width 157 height 9
type input "github-aiby"
click at [295, 207] on button "Create ⌘ ⏎" at bounding box center [311, 212] width 33 height 10
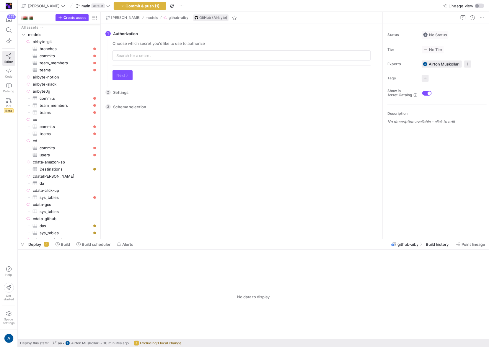
scroll to position [118, 0]
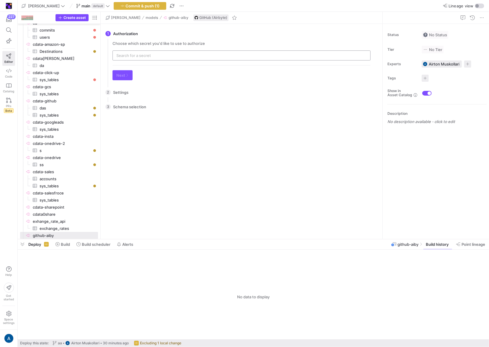
click at [166, 54] on input "text" at bounding box center [241, 55] width 250 height 5
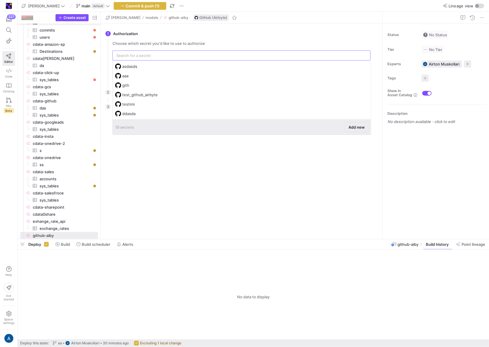
click at [358, 125] on span "Add new" at bounding box center [356, 127] width 16 height 5
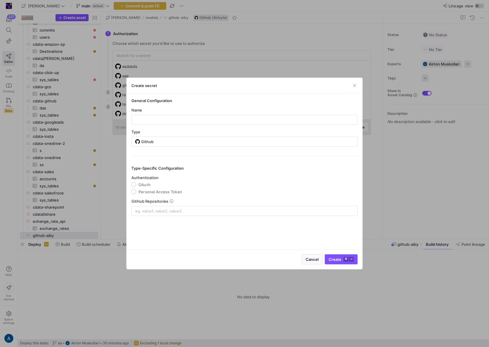
click at [205, 110] on div "Name" at bounding box center [244, 110] width 226 height 5
click at [205, 121] on input "text" at bounding box center [244, 119] width 216 height 5
type input "g"
type input "tet-gi"
click at [145, 186] on span "OAuth" at bounding box center [144, 184] width 12 height 5
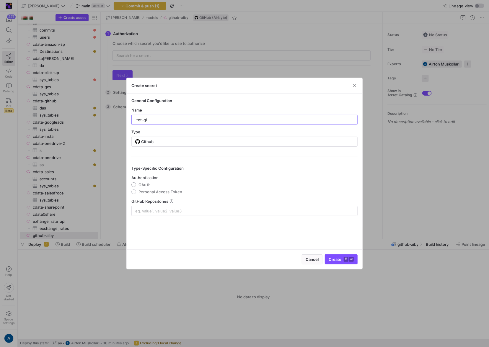
click at [136, 186] on input "OAuth" at bounding box center [133, 184] width 5 height 5
radio input "true"
click at [152, 210] on input at bounding box center [244, 211] width 218 height 5
type input "goes-funky/integrations"
click at [313, 259] on span "Authorize with Github" at bounding box center [316, 259] width 40 height 5
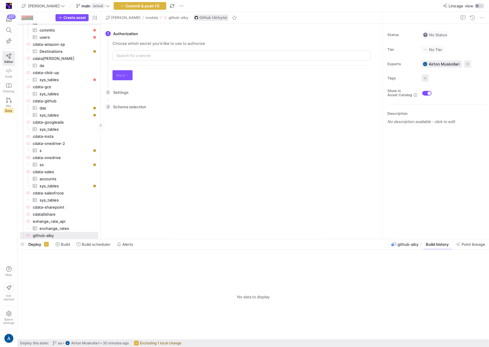
type input "tet-gi"
click at [121, 76] on span "Next" at bounding box center [122, 75] width 12 height 5
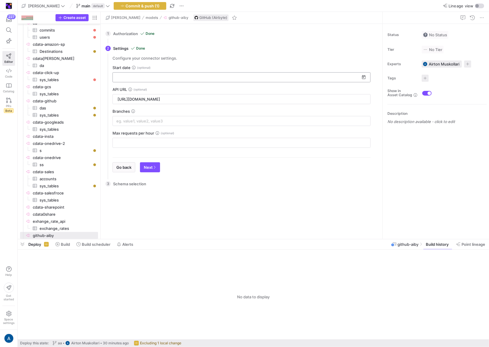
click at [135, 80] on div at bounding box center [237, 77] width 243 height 9
click at [171, 79] on input at bounding box center [237, 77] width 243 height 5
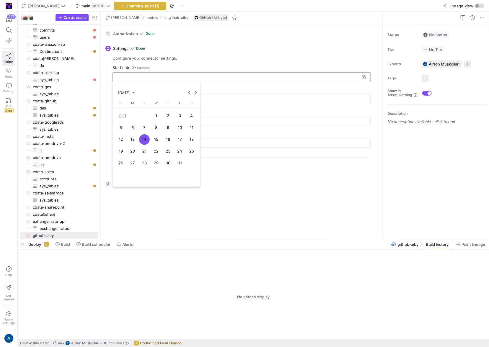
click at [172, 76] on div at bounding box center [244, 173] width 489 height 347
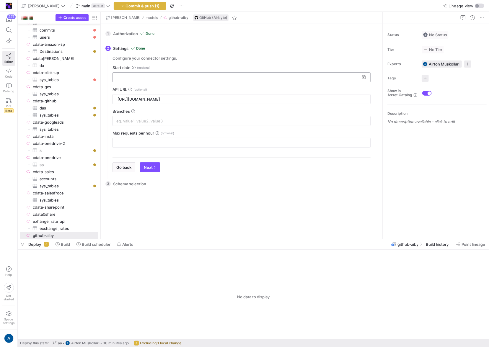
click at [173, 75] on input at bounding box center [237, 77] width 243 height 5
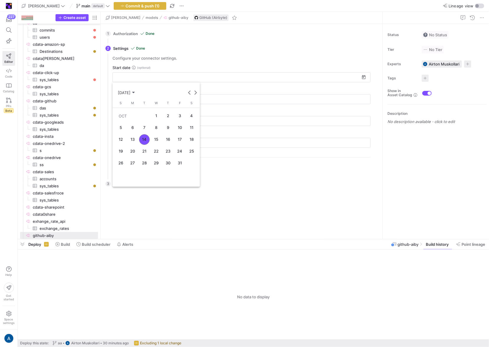
click at [157, 113] on span "1" at bounding box center [156, 116] width 11 height 11
type input "10/1/2025"
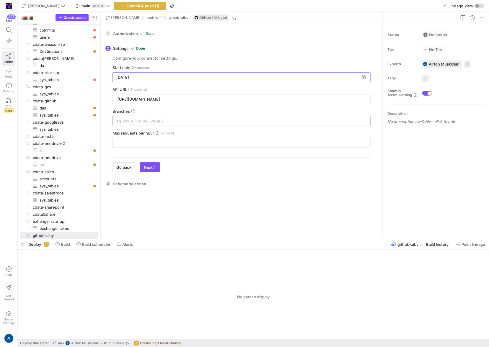
click at [143, 123] on input at bounding box center [241, 121] width 250 height 5
type input "main"
click at [151, 166] on span "Next" at bounding box center [150, 167] width 12 height 5
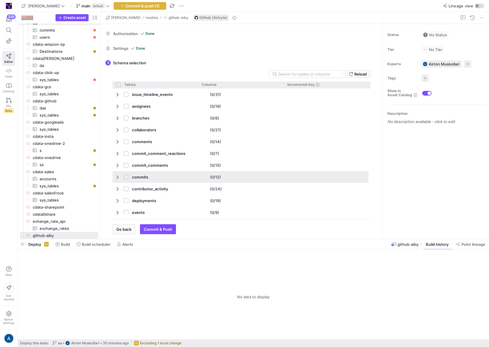
click at [128, 178] on span "Press SPACE to select this row." at bounding box center [128, 177] width 8 height 12
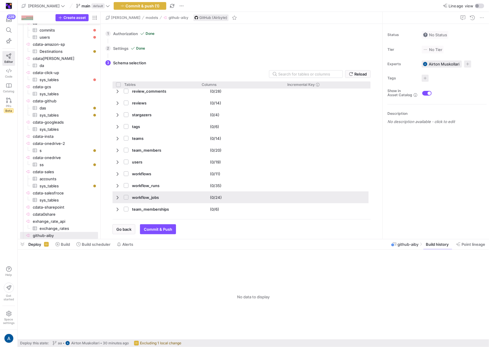
scroll to position [0, 0]
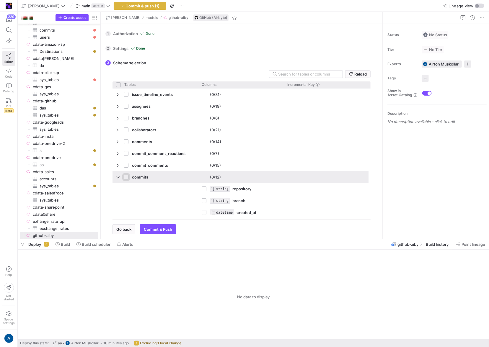
click at [125, 177] on input "Press Space to toggle row selection (unchecked)" at bounding box center [126, 177] width 5 height 5
checkbox input "true"
checkbox input "false"
checkbox input "true"
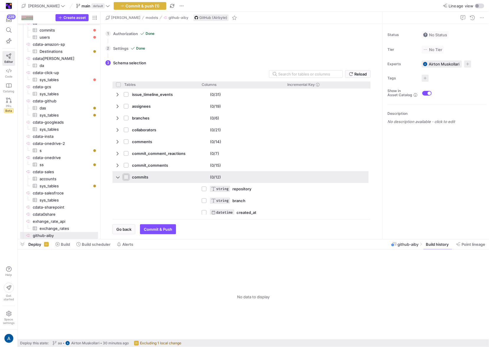
checkbox input "true"
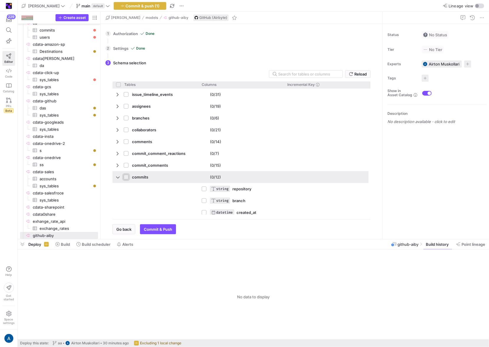
checkbox input "true"
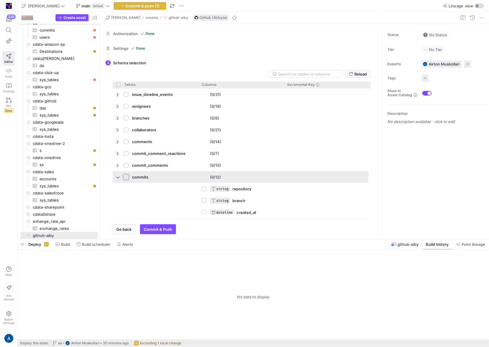
checkbox input "true"
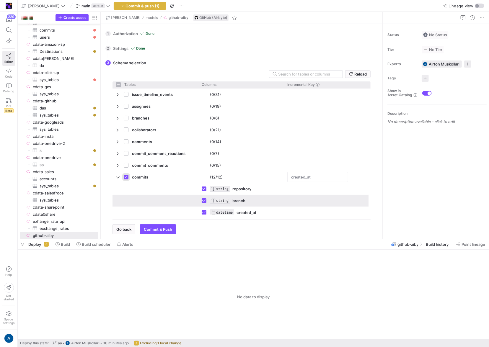
scroll to position [475, 0]
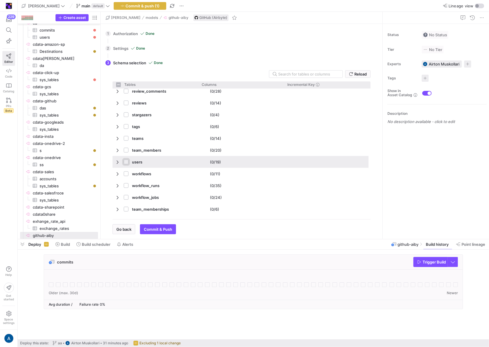
click at [126, 162] on input "Press Space to toggle row selection (unchecked)" at bounding box center [126, 162] width 5 height 5
checkbox input "true"
checkbox input "false"
checkbox input "true"
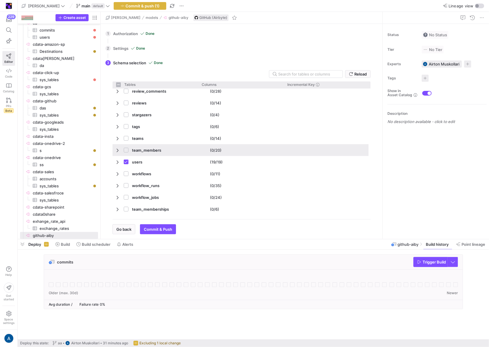
click at [126, 147] on span "Press SPACE to select this row." at bounding box center [128, 151] width 8 height 12
checkbox input "false"
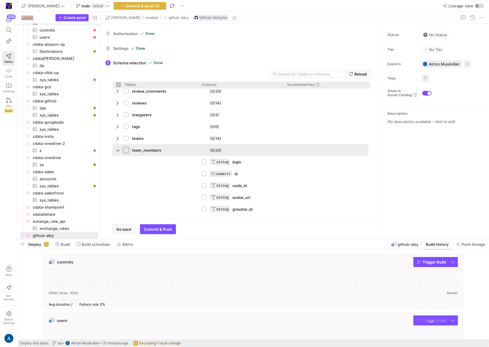
click at [126, 151] on input "Press Space to toggle row selection (unchecked)" at bounding box center [126, 150] width 5 height 5
checkbox input "true"
checkbox input "false"
checkbox input "true"
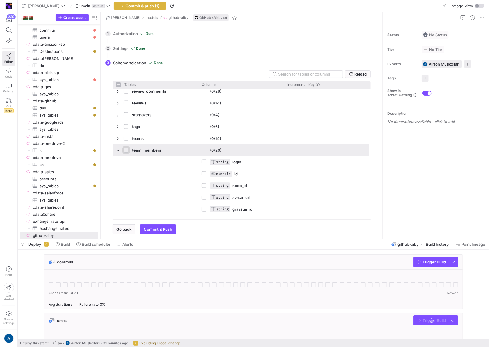
checkbox input "true"
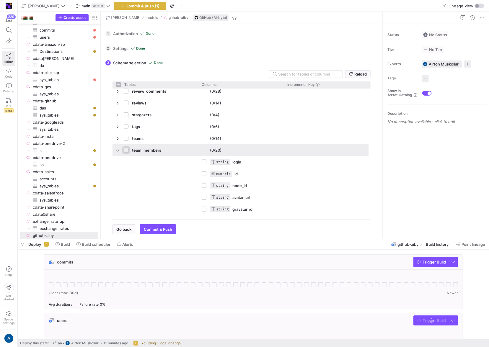
checkbox input "true"
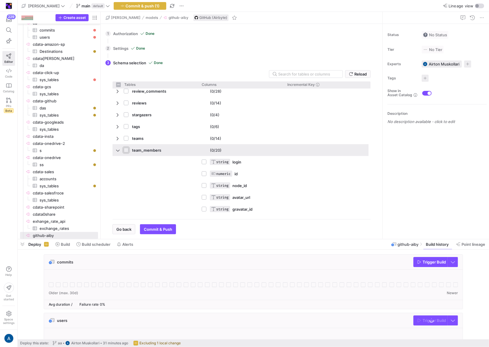
checkbox input "true"
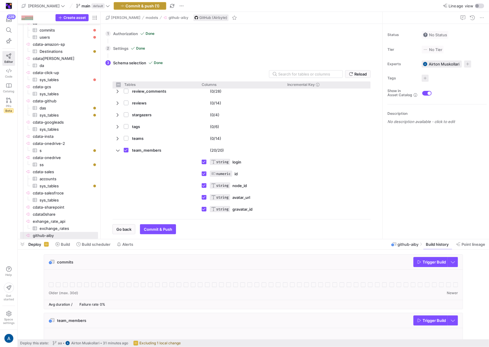
click at [126, 6] on span "Commit & push (1)" at bounding box center [143, 6] width 34 height 5
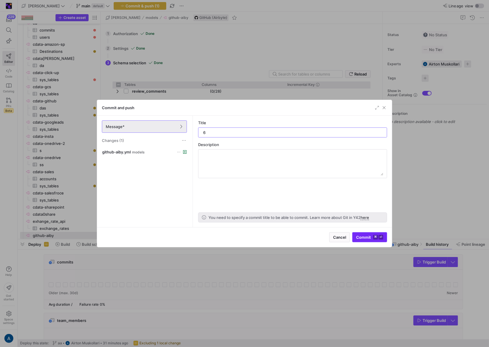
type input "6"
click at [367, 238] on span "Commit ⌘ ⏎" at bounding box center [369, 237] width 27 height 5
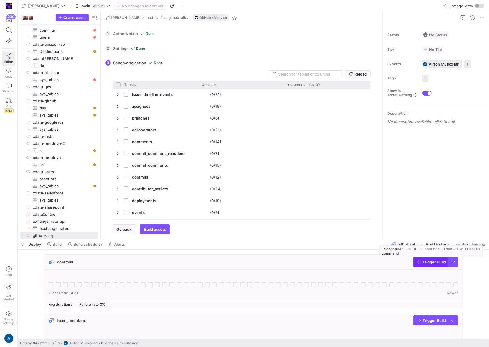
click at [437, 264] on span "Trigger Build" at bounding box center [433, 262] width 23 height 5
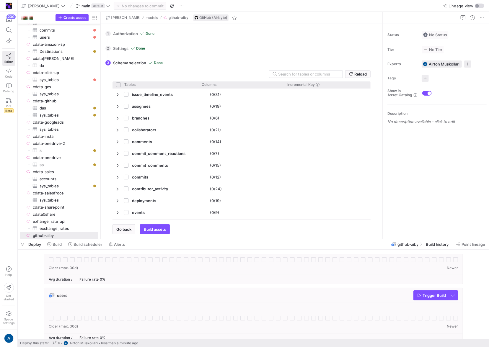
scroll to position [90, 0]
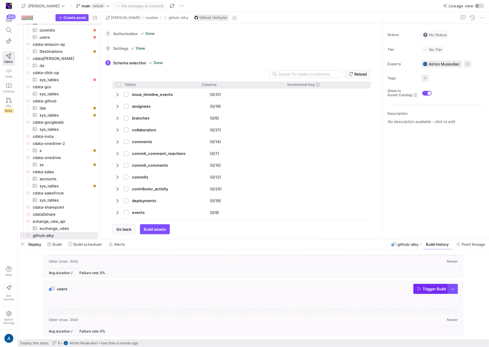
click at [435, 289] on span "Trigger Build" at bounding box center [433, 289] width 23 height 5
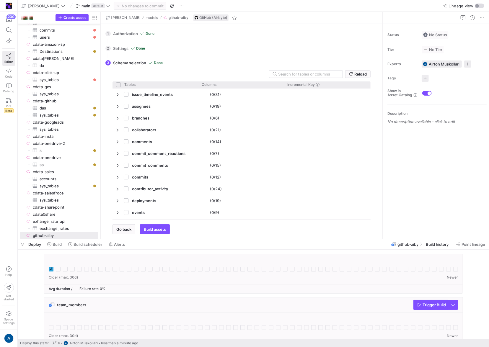
scroll to position [21, 0]
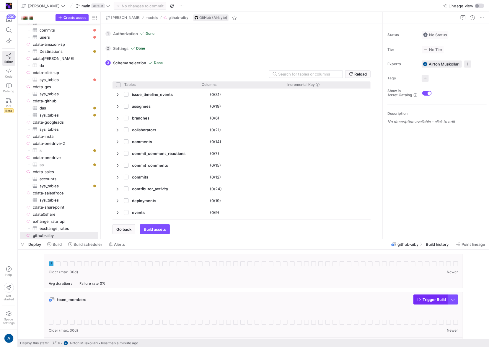
click at [421, 301] on icon "button" at bounding box center [419, 299] width 4 height 4
click at [51, 262] on icon at bounding box center [51, 263] width 5 height 5
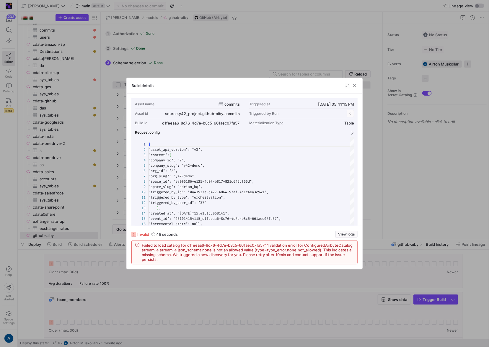
scroll to position [53, 0]
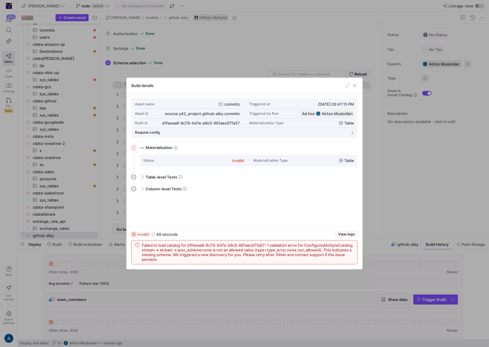
click at [367, 241] on div at bounding box center [244, 173] width 489 height 347
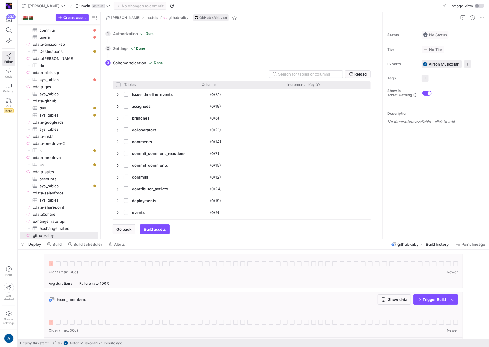
click at [356, 237] on div "1 Authorization Done Choose which secret you'd like to use to authorize tet-gi …" at bounding box center [240, 131] width 279 height 215
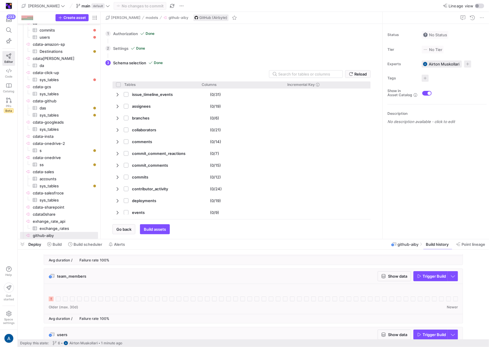
scroll to position [90, 0]
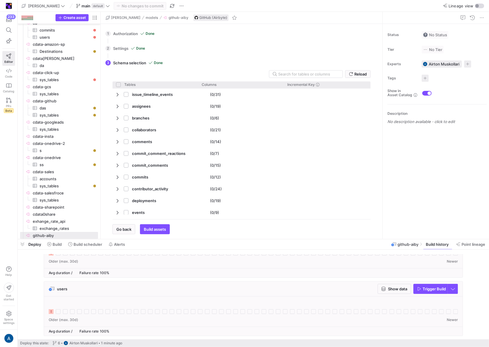
click at [54, 310] on div at bounding box center [253, 308] width 409 height 14
click at [52, 311] on icon at bounding box center [51, 311] width 5 height 5
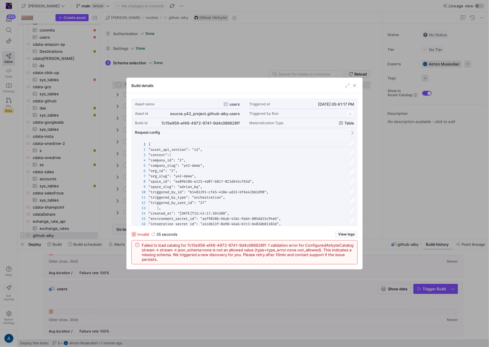
scroll to position [53, 0]
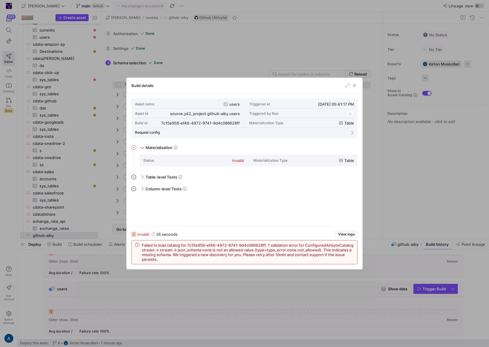
click at [395, 206] on div at bounding box center [244, 173] width 489 height 347
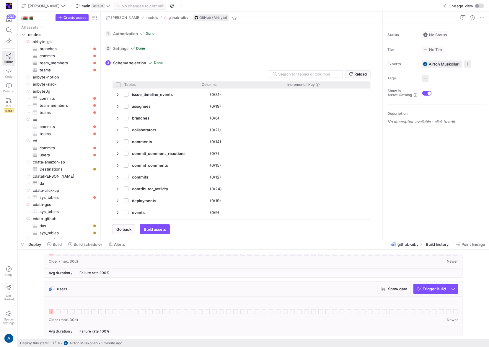
scroll to position [0, 0]
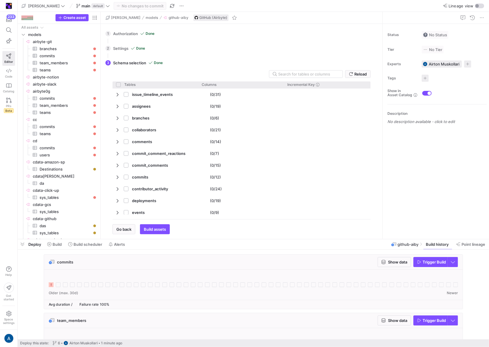
click at [52, 286] on icon at bounding box center [51, 284] width 5 height 5
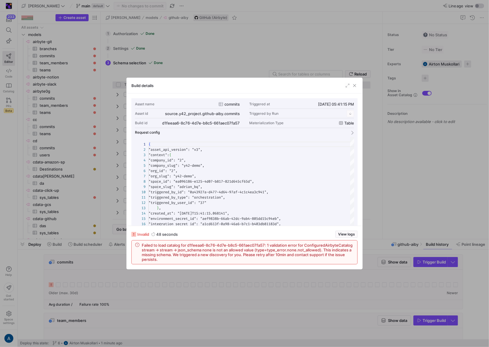
scroll to position [53, 0]
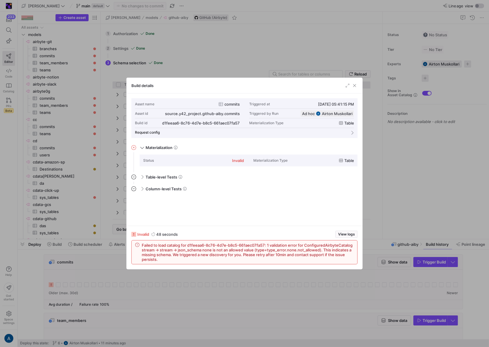
click at [364, 138] on div at bounding box center [244, 173] width 489 height 347
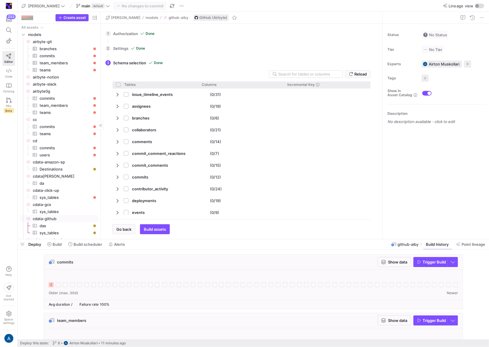
click at [55, 218] on span "cdata-github​​​​​​​​" at bounding box center [65, 218] width 64 height 7
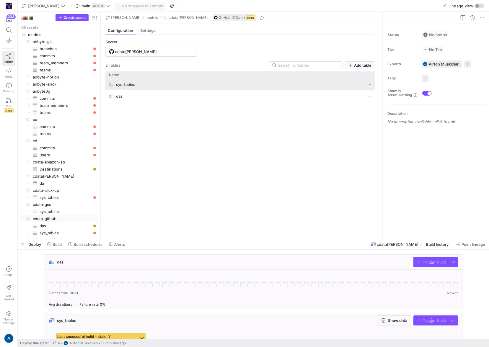
click at [128, 83] on span "sys_tables" at bounding box center [125, 85] width 19 height 12
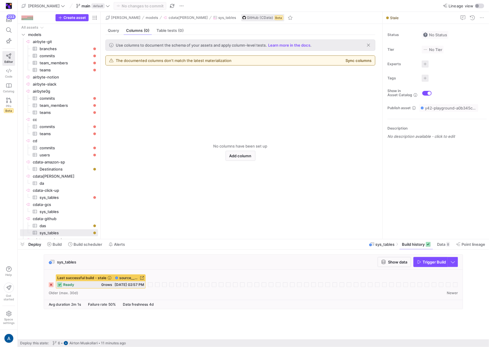
click at [81, 286] on div "ready 0 rows 10/10/25, 02:57 PM" at bounding box center [100, 284] width 89 height 7
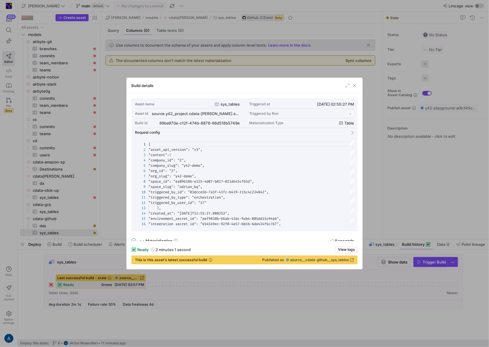
scroll to position [53, 0]
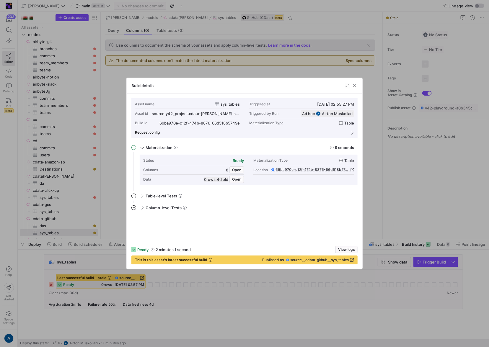
click at [384, 231] on div at bounding box center [244, 173] width 489 height 347
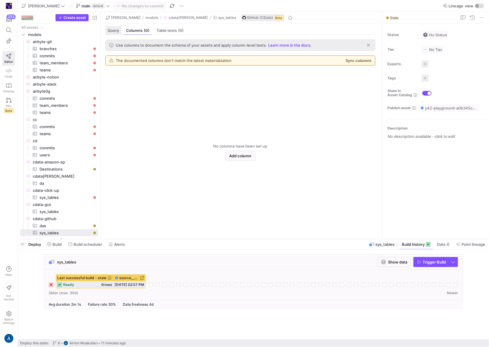
click at [114, 33] on div "Query" at bounding box center [113, 30] width 16 height 9
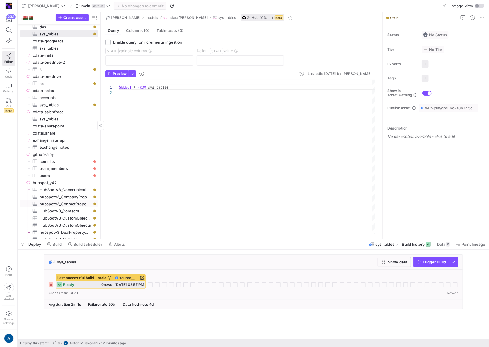
scroll to position [0, 0]
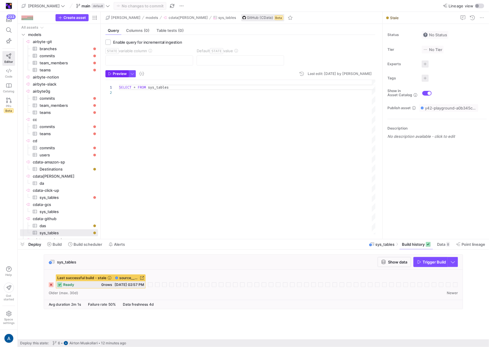
click at [117, 71] on span "button" at bounding box center [117, 74] width 23 height 6
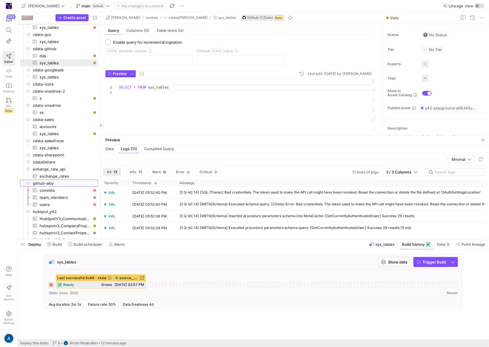
click at [63, 183] on span "github-aiby​​​​​​​​" at bounding box center [65, 183] width 64 height 7
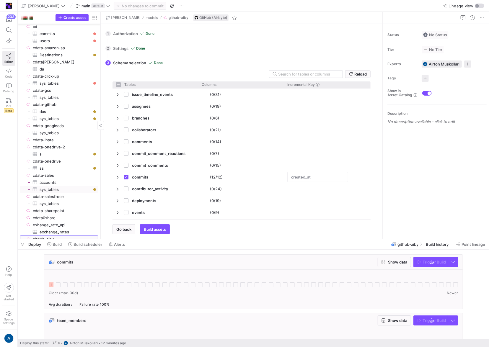
checkbox input "false"
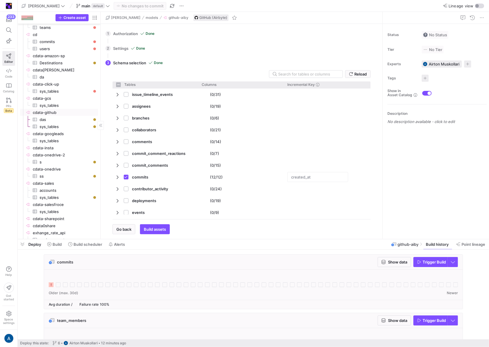
click at [71, 112] on span "cdata-github​​​​​​​​" at bounding box center [65, 112] width 64 height 7
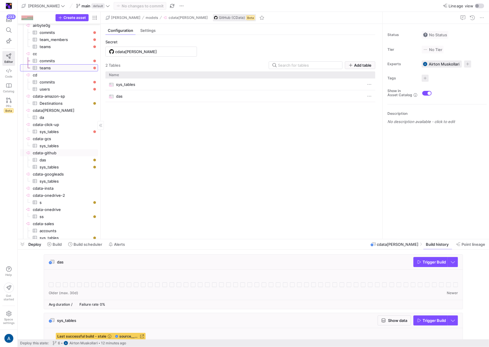
click at [56, 70] on span "teams​​​​​​​​​" at bounding box center [66, 68] width 52 height 7
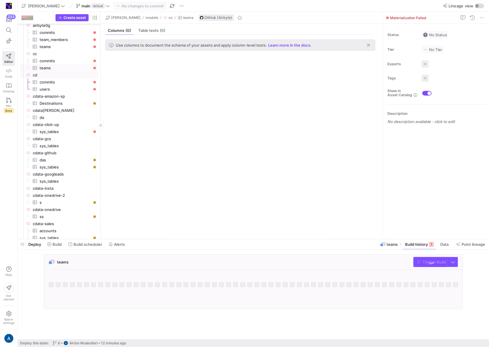
click at [55, 74] on span "cd​​​​​​​​" at bounding box center [65, 75] width 64 height 7
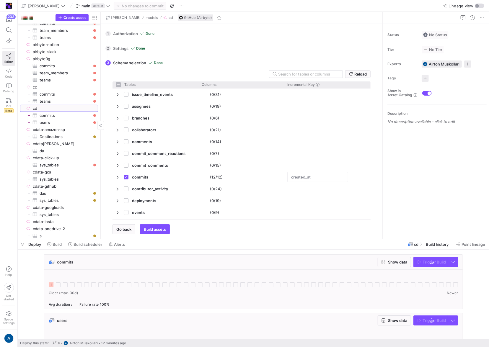
checkbox input "false"
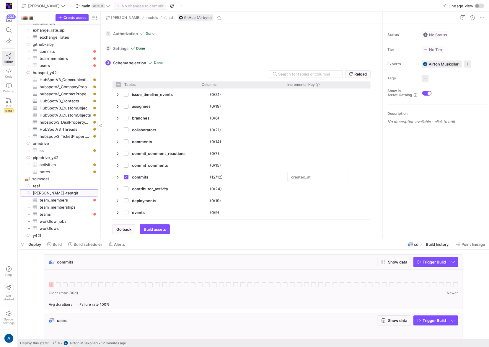
click at [66, 192] on span "[PERSON_NAME]-testgit​​​​​​​​" at bounding box center [65, 193] width 64 height 7
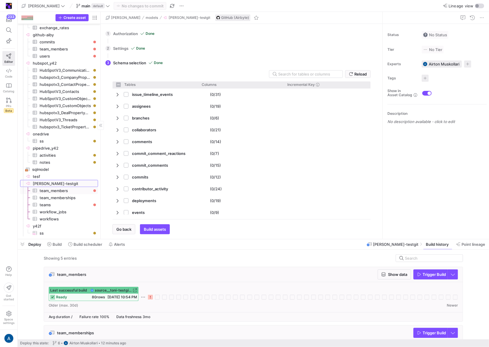
checkbox input "false"
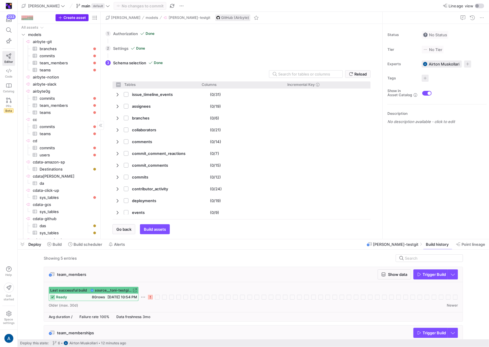
click at [69, 16] on span "Create asset" at bounding box center [74, 18] width 22 height 4
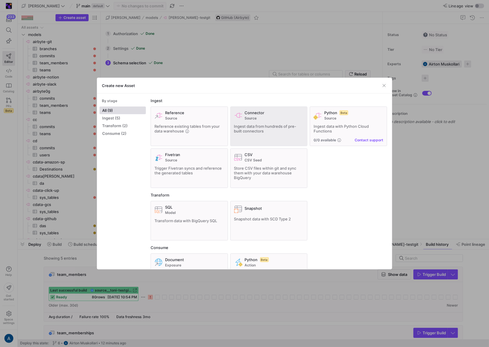
click at [250, 117] on span "Source" at bounding box center [274, 118] width 59 height 4
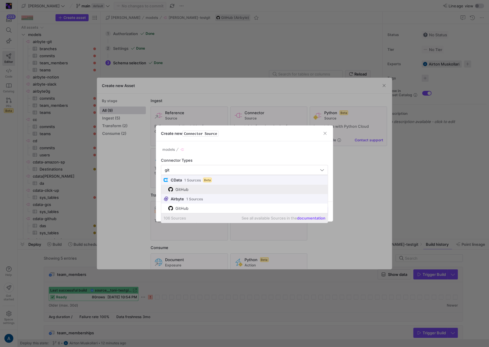
click at [217, 188] on span "GitHub" at bounding box center [246, 189] width 157 height 5
type input "GitHub"
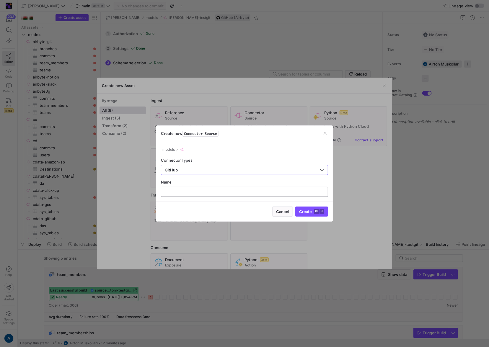
click at [214, 188] on div at bounding box center [244, 191] width 157 height 9
type input "cdata[PERSON_NAME]"
click at [295, 207] on button "Create ⌘ ⏎" at bounding box center [311, 212] width 33 height 10
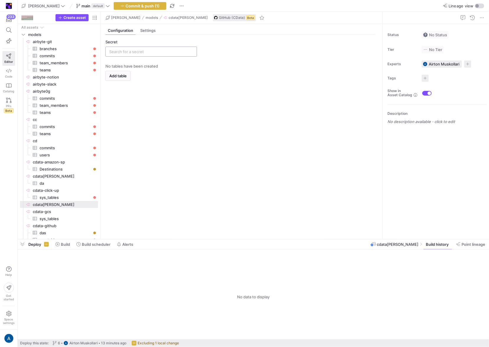
click at [156, 48] on div at bounding box center [151, 51] width 84 height 9
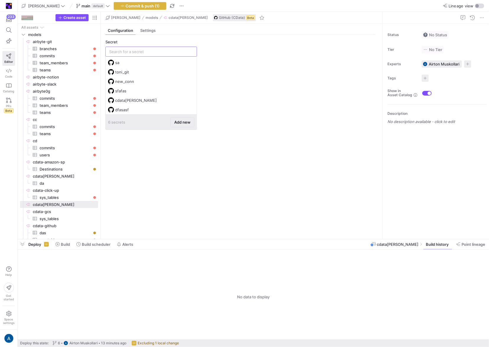
click at [184, 120] on span "Add new" at bounding box center [182, 122] width 16 height 5
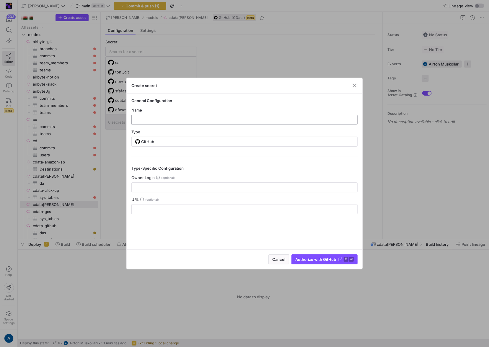
click at [207, 120] on input "text" at bounding box center [244, 119] width 216 height 5
type input "cdata_git"
click at [142, 199] on icon at bounding box center [142, 200] width 4 height 4
click at [145, 199] on div "URL" at bounding box center [244, 199] width 226 height 5
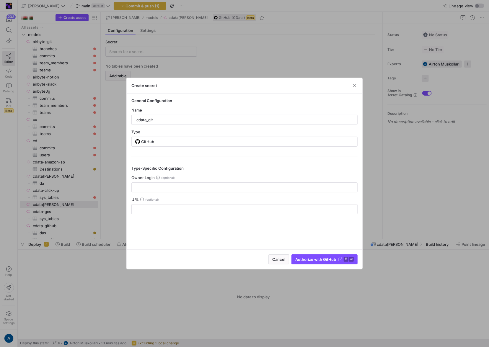
drag, startPoint x: 133, startPoint y: 199, endPoint x: 142, endPoint y: 199, distance: 9.2
click at [134, 199] on span "URL" at bounding box center [134, 199] width 7 height 5
click at [142, 199] on icon at bounding box center [142, 200] width 4 height 4
click at [159, 178] on icon at bounding box center [158, 178] width 4 height 4
click at [152, 211] on input "text" at bounding box center [244, 209] width 216 height 5
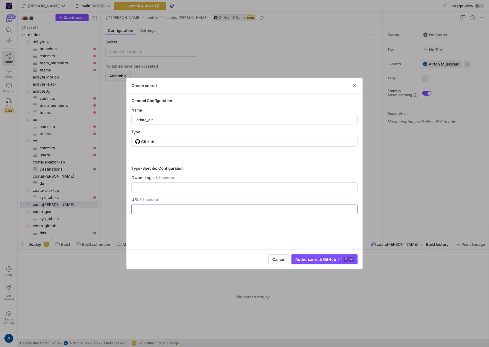
paste input "https://github.com/goes-funky/integrations"
type input "https://github.com/goes-funky/integrations"
click at [316, 262] on span "submit" at bounding box center [325, 259] width 66 height 9
type input "cdata_git"
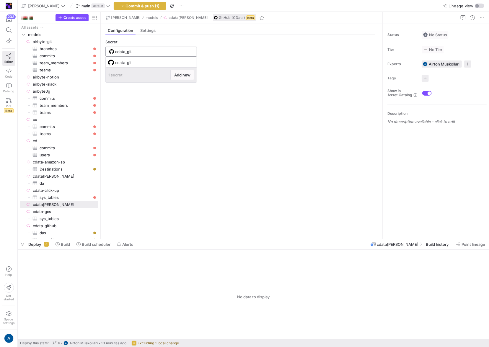
click at [128, 53] on input "cdata_git" at bounding box center [154, 51] width 78 height 5
click at [185, 75] on span "Add new" at bounding box center [182, 75] width 16 height 5
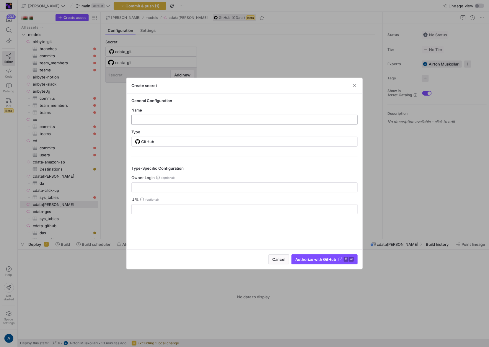
click at [188, 124] on div at bounding box center [244, 119] width 216 height 9
type input "sadsdasd"
click at [158, 206] on div at bounding box center [244, 209] width 216 height 9
click at [300, 255] on span "submit" at bounding box center [325, 259] width 66 height 9
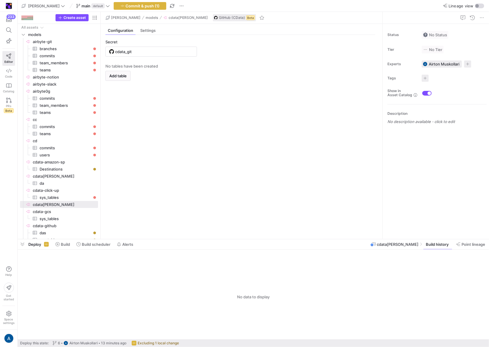
type input "sadsdasd"
click at [123, 74] on span "Add table" at bounding box center [117, 75] width 17 height 5
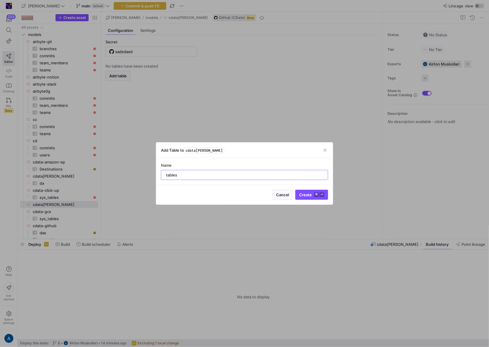
type input "tables"
click at [295, 190] on button "Create ⌘ ⏎" at bounding box center [311, 195] width 33 height 10
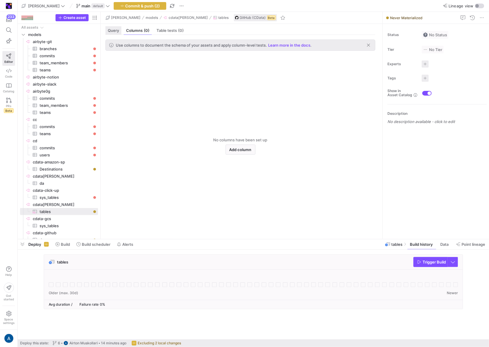
click at [117, 32] on span "Query" at bounding box center [113, 31] width 11 height 4
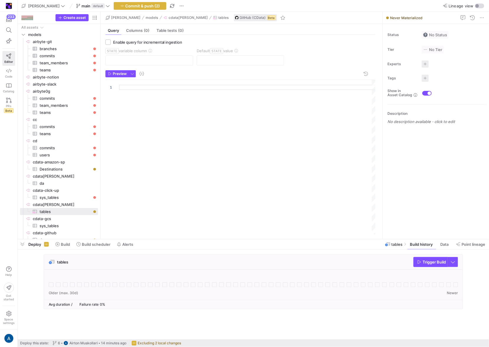
click at [168, 94] on div at bounding box center [247, 157] width 257 height 155
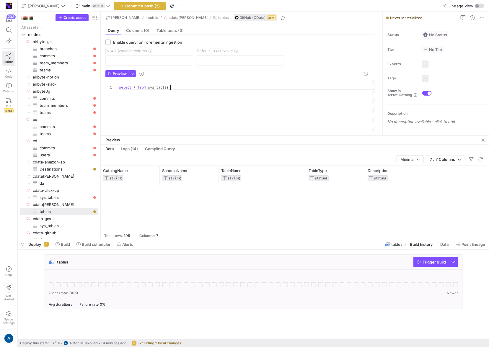
scroll to position [1188, 0]
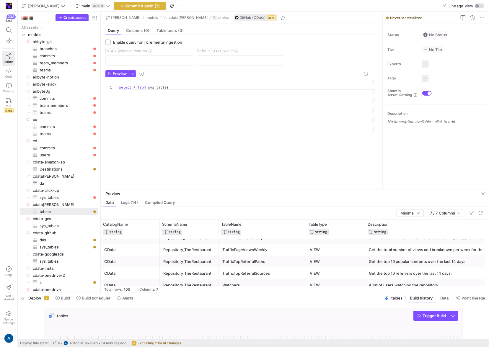
drag, startPoint x: 270, startPoint y: 239, endPoint x: 261, endPoint y: 299, distance: 60.3
click at [264, 294] on div at bounding box center [253, 293] width 471 height 2
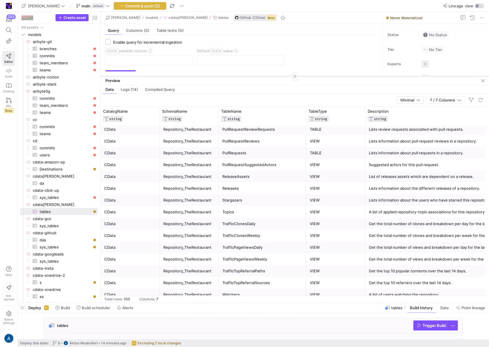
scroll to position [1062, 0]
drag, startPoint x: 255, startPoint y: 199, endPoint x: 242, endPoint y: 73, distance: 126.7
click at [242, 73] on div at bounding box center [295, 73] width 388 height 0
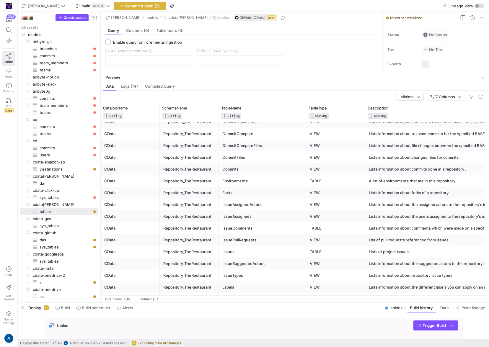
scroll to position [782, 0]
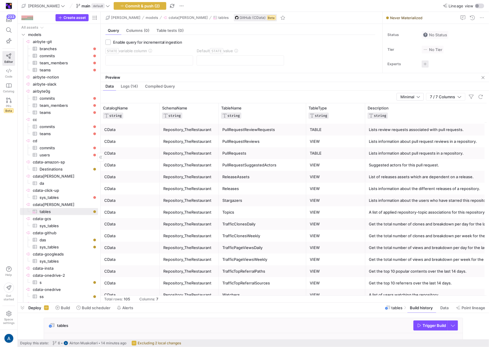
type textarea "select * from sys_tables"
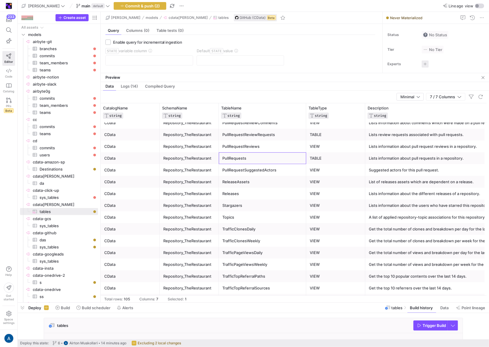
click at [241, 155] on div "PullRequests" at bounding box center [262, 159] width 80 height 12
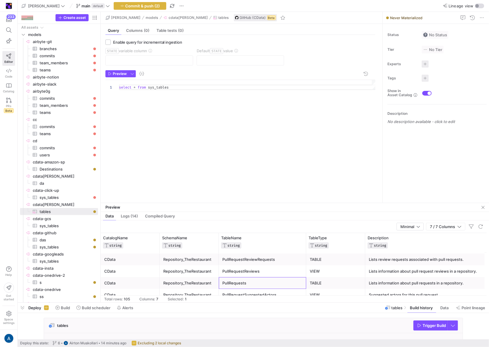
drag, startPoint x: 220, startPoint y: 72, endPoint x: 222, endPoint y: 201, distance: 128.4
click at [222, 203] on div at bounding box center [295, 203] width 388 height 0
click at [57, 205] on span "cdata[PERSON_NAME]​​​​​​​" at bounding box center [65, 204] width 64 height 7
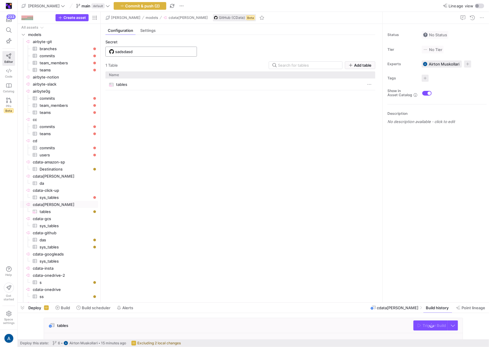
click at [148, 49] on input "sadsdasd" at bounding box center [154, 51] width 78 height 5
click at [186, 77] on span "Add new" at bounding box center [182, 75] width 16 height 5
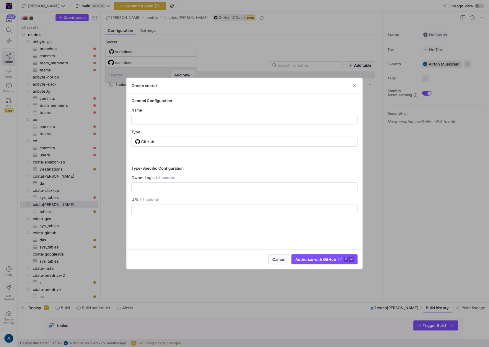
click at [158, 177] on icon at bounding box center [158, 178] width 4 height 4
click at [157, 177] on icon at bounding box center [158, 178] width 4 height 4
click at [172, 184] on div at bounding box center [244, 187] width 216 height 9
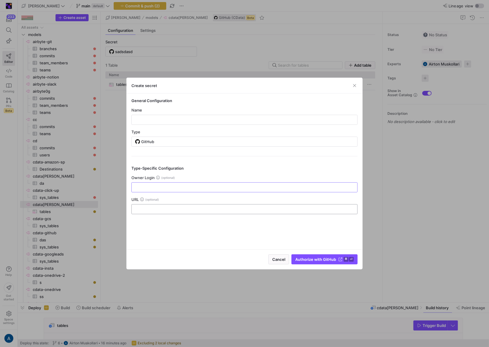
click at [164, 208] on input "text" at bounding box center [244, 209] width 216 height 5
paste input "https://github.com/goes-funky"
type input "https://github.com/goes-funky"
click at [324, 261] on span "Authorize with GitHub" at bounding box center [315, 259] width 41 height 5
click at [179, 121] on input "text" at bounding box center [244, 119] width 216 height 5
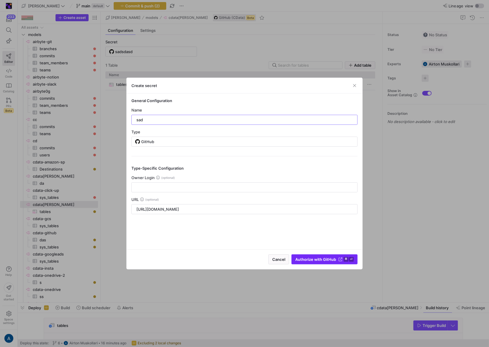
type input "sad"
click at [330, 257] on span "Authorize with GitHub" at bounding box center [315, 259] width 41 height 5
type input "sad"
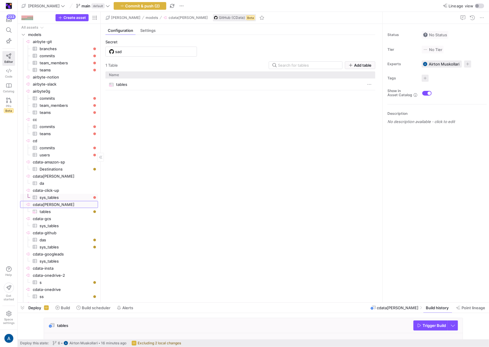
click at [61, 204] on span "cdata[PERSON_NAME]​​​​​​​" at bounding box center [65, 204] width 64 height 7
click at [59, 210] on span "tables​​​​​​​​​" at bounding box center [66, 211] width 52 height 7
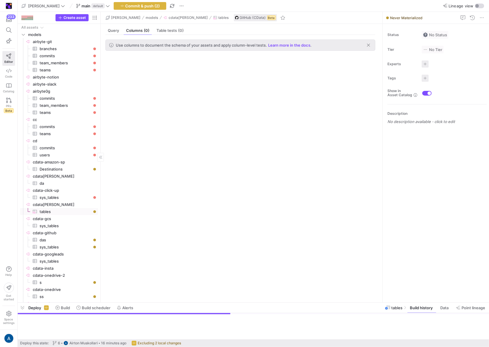
click at [60, 206] on span "cdata[PERSON_NAME]​​​​​​​" at bounding box center [65, 204] width 64 height 7
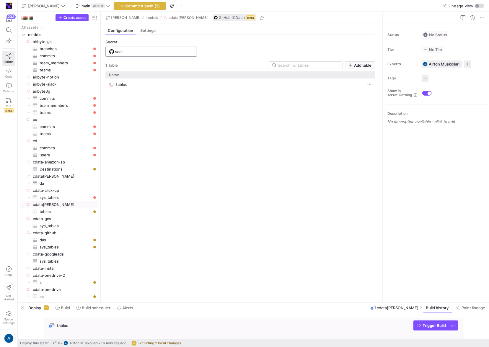
click at [128, 53] on input "sad" at bounding box center [154, 51] width 78 height 5
click at [178, 84] on span "Add new" at bounding box center [182, 84] width 16 height 5
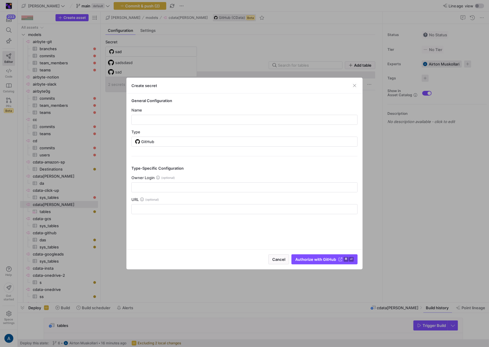
click at [155, 126] on y42-credential-form "General Configuration Name Type GitHub Type-Specific Configuration Owner Login …" at bounding box center [244, 156] width 226 height 116
click at [157, 120] on input "text" at bounding box center [244, 119] width 216 height 5
type input "fffff"
click at [156, 188] on input "text" at bounding box center [244, 187] width 216 height 5
click at [319, 252] on div "Cancel Authorize with GitHub ⌘ ⏎" at bounding box center [245, 259] width 236 height 20
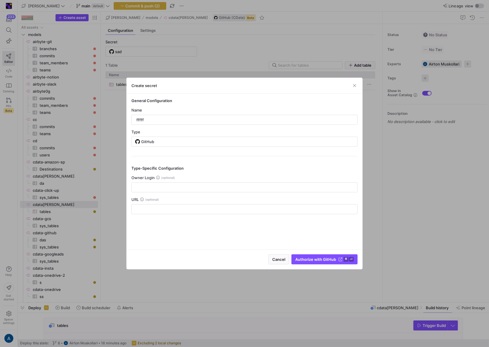
click at [323, 258] on span "Authorize with GitHub" at bounding box center [315, 259] width 41 height 5
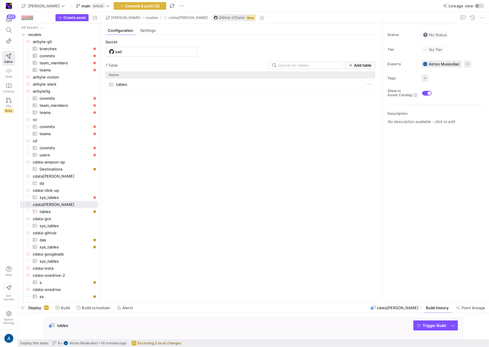
type input "fffff"
click at [138, 51] on input "fffff" at bounding box center [154, 51] width 78 height 5
click at [183, 76] on span "Add new" at bounding box center [182, 75] width 16 height 5
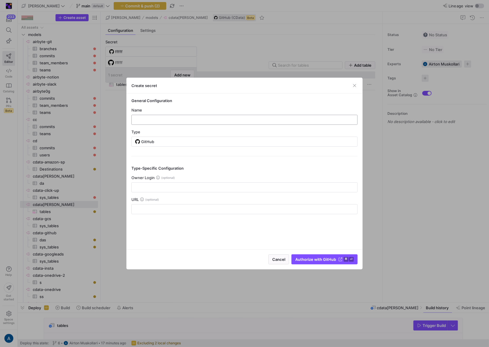
click at [171, 120] on input "text" at bounding box center [244, 119] width 216 height 5
type input "dfsdsfdsffds"
click at [315, 257] on span "Authorize with GitHub" at bounding box center [315, 259] width 41 height 5
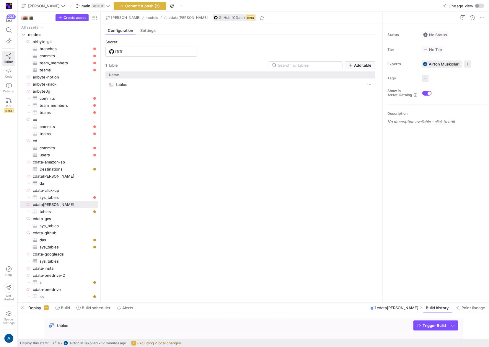
type input "dfsdsfdsffds"
click at [157, 53] on input "dfsdsfdsffds" at bounding box center [154, 51] width 78 height 5
click at [180, 75] on span "Add new" at bounding box center [182, 75] width 16 height 5
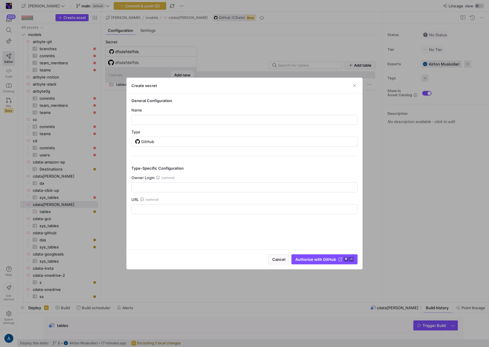
click at [183, 126] on y42-credential-form "General Configuration Name Type GitHub Type-Specific Configuration Owner Login …" at bounding box center [244, 156] width 226 height 116
click at [186, 121] on input "text" at bounding box center [244, 119] width 216 height 5
type input "asdasdas"
click at [301, 258] on span "Authorize with GitHub" at bounding box center [315, 259] width 41 height 5
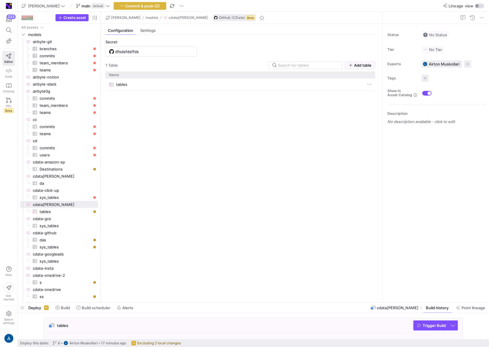
type input "asdasdas"
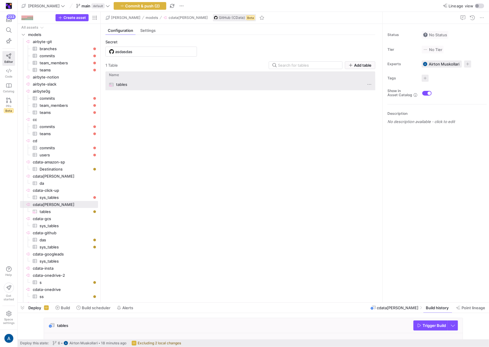
click at [154, 84] on div "tables" at bounding box center [234, 85] width 251 height 12
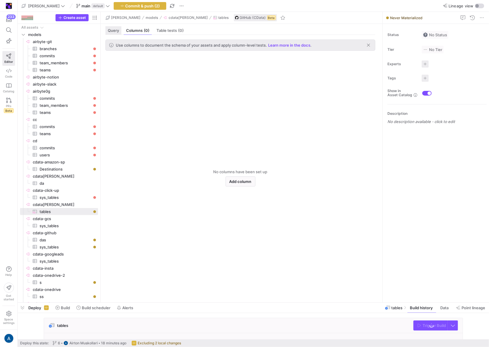
click at [116, 30] on span "Query" at bounding box center [113, 31] width 11 height 4
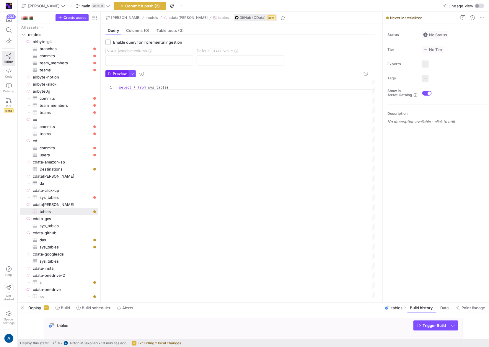
click at [117, 72] on span "Preview" at bounding box center [120, 74] width 14 height 4
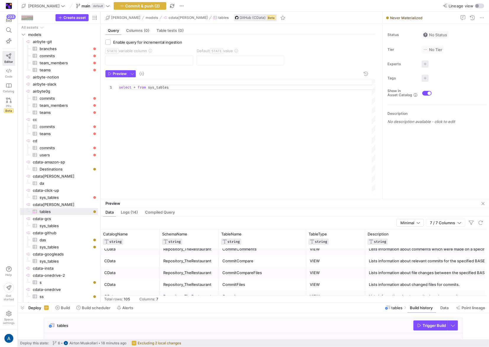
click at [190, 282] on div "Repository_TheRestaurant" at bounding box center [189, 285] width 52 height 12
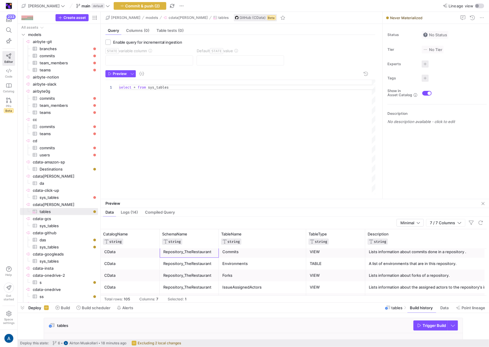
click at [196, 254] on div "Repository_TheRestaurant" at bounding box center [189, 252] width 52 height 12
click at [164, 87] on div "select * from sys_tables" at bounding box center [247, 137] width 257 height 115
click at [228, 256] on div "Commits" at bounding box center [262, 252] width 80 height 12
click at [214, 88] on div "select * from Repository_TheRestaurant ." at bounding box center [247, 137] width 257 height 115
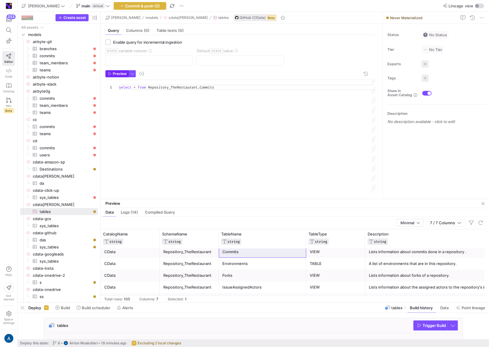
click at [117, 73] on span "Preview" at bounding box center [120, 74] width 14 height 4
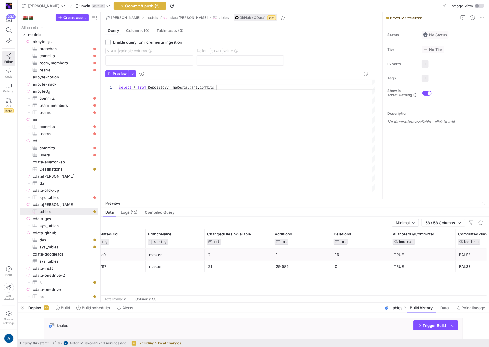
click at [242, 145] on div "select * from Repository_TheRestaurant . Commits" at bounding box center [247, 137] width 257 height 115
click at [114, 72] on span "Preview" at bounding box center [120, 74] width 14 height 4
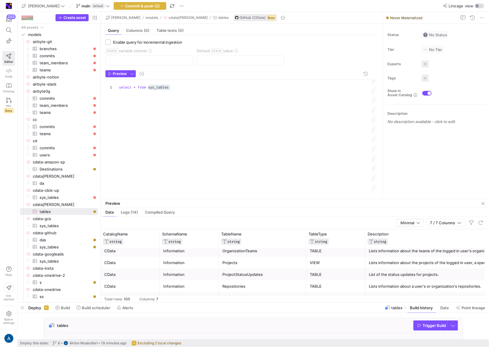
click at [241, 288] on div "Repositories" at bounding box center [262, 287] width 80 height 12
click at [158, 88] on div "select * from sys_tables" at bounding box center [247, 137] width 257 height 115
click at [120, 73] on span "Preview" at bounding box center [120, 74] width 14 height 4
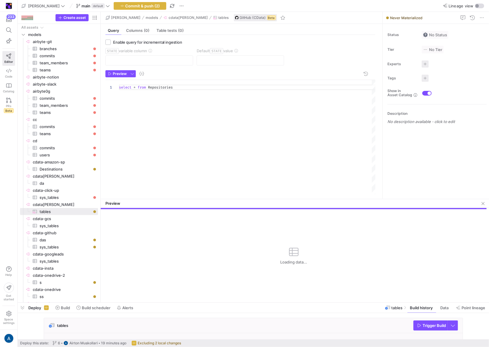
click at [149, 131] on div "select * from Repositories" at bounding box center [247, 137] width 257 height 115
click at [155, 84] on div "select * from Repositories" at bounding box center [247, 137] width 257 height 115
click at [154, 87] on div "select * from Repositories" at bounding box center [247, 137] width 257 height 115
type textarea "select * from sys_tables"
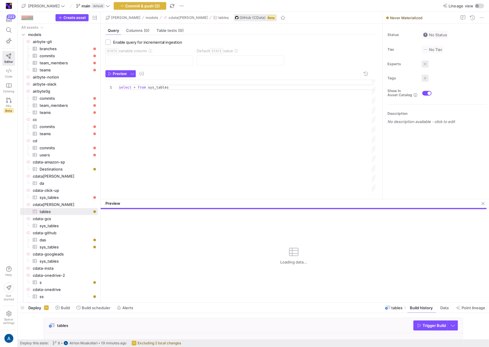
click at [113, 69] on y42-source-table-entity-configuration "Enable query for incremental ingestion STATE variable column Default STATE value" at bounding box center [240, 55] width 270 height 31
click at [114, 72] on span "Preview" at bounding box center [120, 74] width 14 height 4
click at [482, 203] on span "button" at bounding box center [482, 203] width 7 height 7
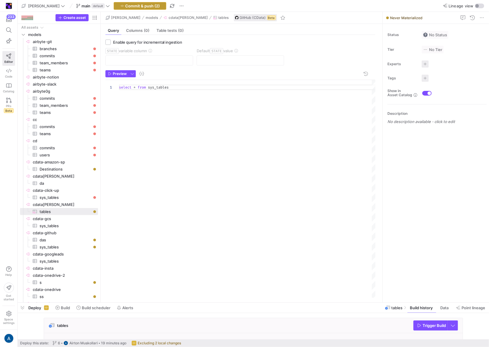
click at [125, 6] on span "Commit & push (2)" at bounding box center [142, 6] width 35 height 5
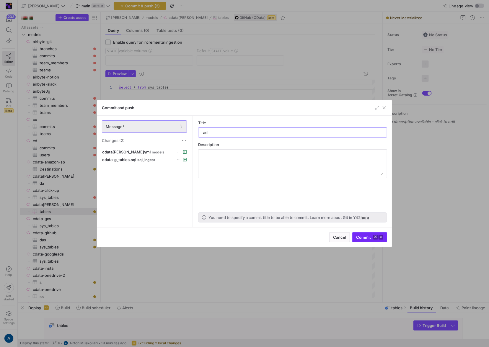
type input "ad"
click at [363, 241] on span "submit" at bounding box center [369, 237] width 34 height 9
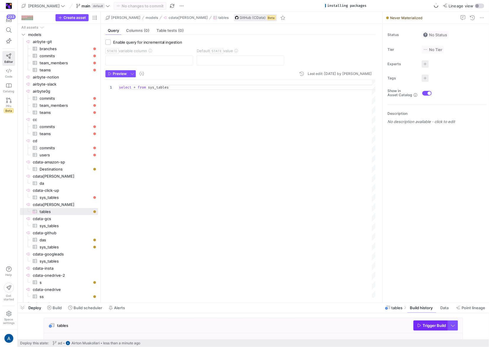
click at [423, 326] on span "Trigger Build" at bounding box center [433, 325] width 23 height 5
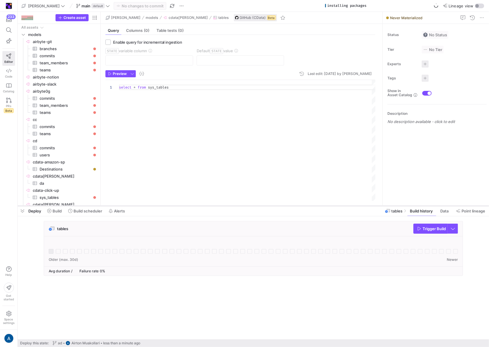
drag, startPoint x: 327, startPoint y: 303, endPoint x: 315, endPoint y: 207, distance: 97.4
click at [315, 207] on div at bounding box center [253, 206] width 471 height 2
click at [280, 180] on div "select * from sys_tables" at bounding box center [247, 140] width 257 height 121
click at [193, 143] on div "select * from sys_tables" at bounding box center [247, 140] width 257 height 121
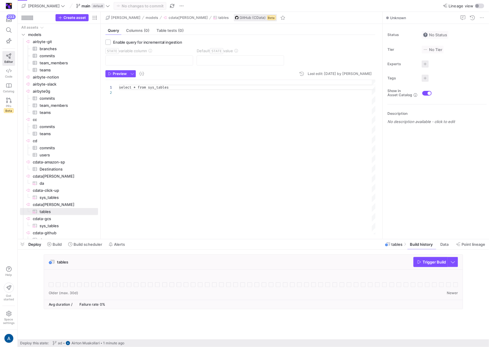
scroll to position [5, 0]
click at [54, 281] on div at bounding box center [253, 281] width 409 height 14
click at [52, 284] on icon at bounding box center [51, 284] width 5 height 5
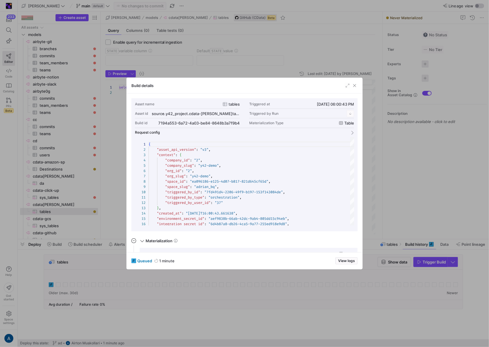
scroll to position [53, 0]
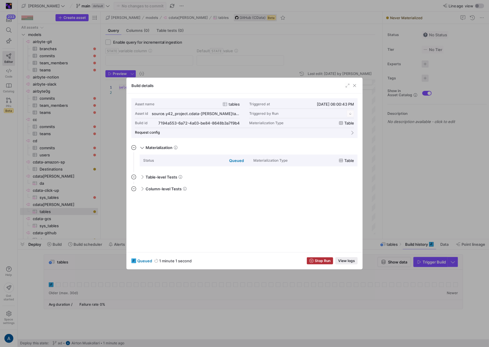
click at [350, 262] on span "View logs" at bounding box center [346, 261] width 17 height 4
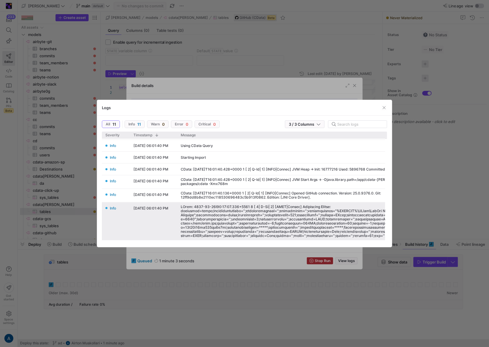
scroll to position [0, 0]
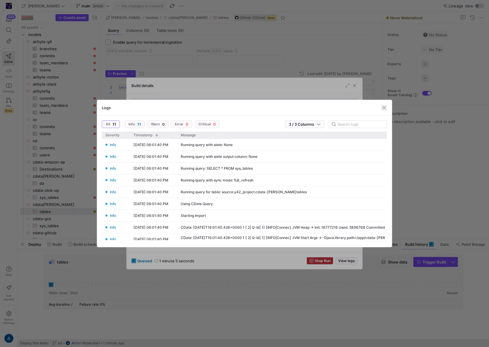
click at [384, 110] on span "button" at bounding box center [384, 108] width 6 height 6
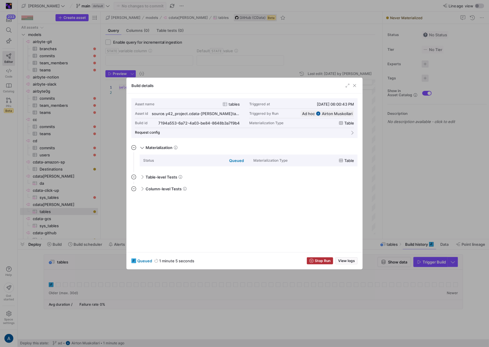
click at [358, 85] on div "Build details" at bounding box center [245, 86] width 236 height 16
click at [356, 85] on span "button" at bounding box center [354, 86] width 6 height 6
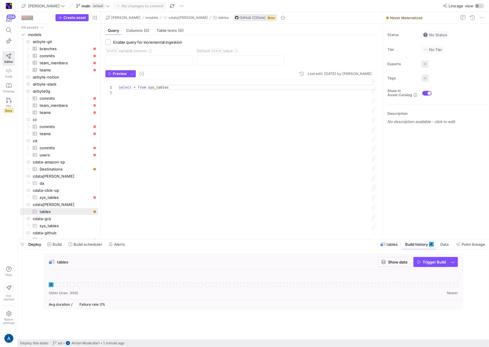
click at [51, 287] on icon at bounding box center [51, 284] width 5 height 5
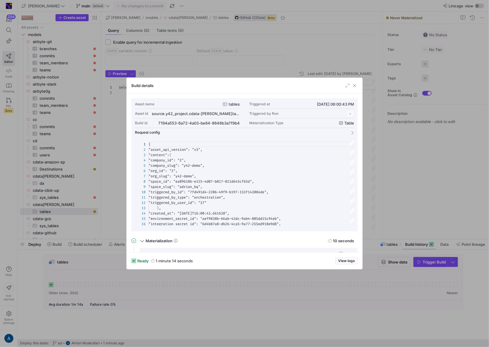
scroll to position [53, 0]
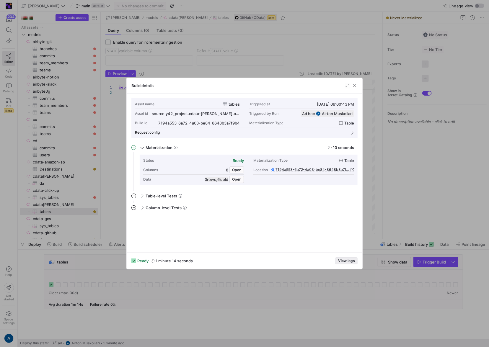
click at [337, 262] on span "button" at bounding box center [347, 261] width 22 height 6
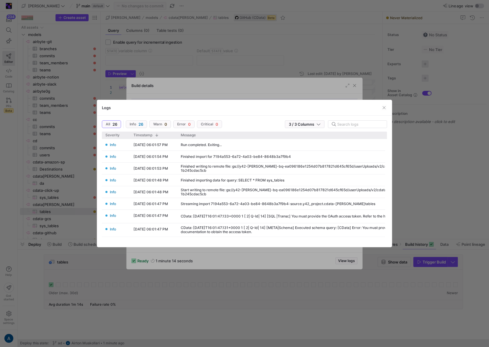
click at [382, 265] on div at bounding box center [244, 173] width 489 height 347
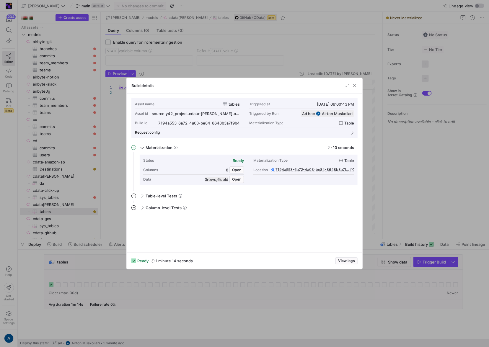
click at [378, 269] on div at bounding box center [244, 173] width 489 height 347
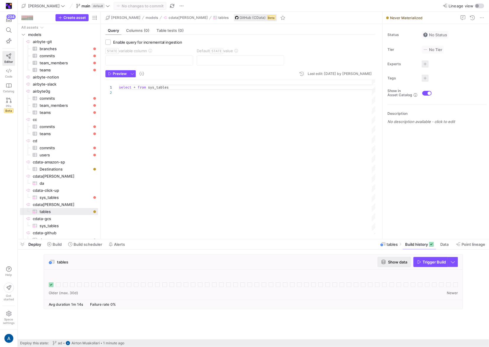
click at [383, 264] on span "button" at bounding box center [394, 261] width 33 height 9
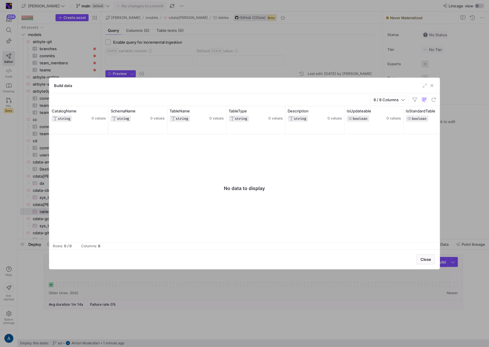
click at [267, 49] on div at bounding box center [244, 173] width 489 height 347
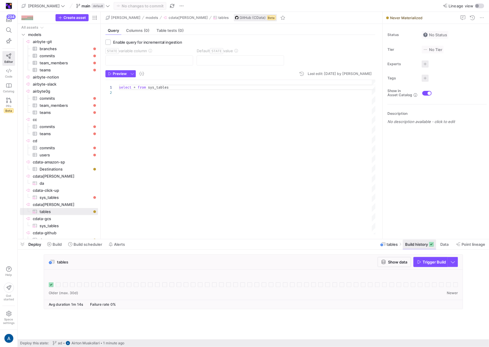
click at [435, 245] on span at bounding box center [419, 244] width 33 height 9
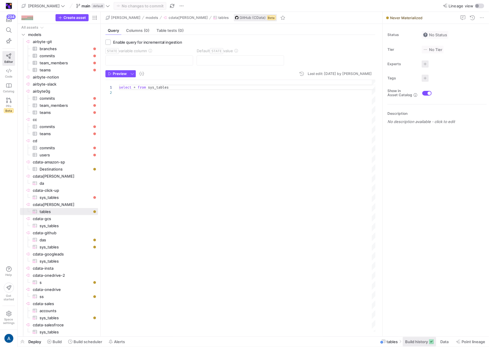
click at [411, 344] on span "Build history" at bounding box center [416, 341] width 23 height 5
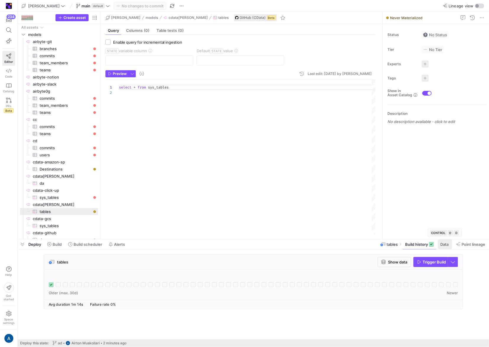
click at [445, 244] on span "Data" at bounding box center [444, 244] width 8 height 5
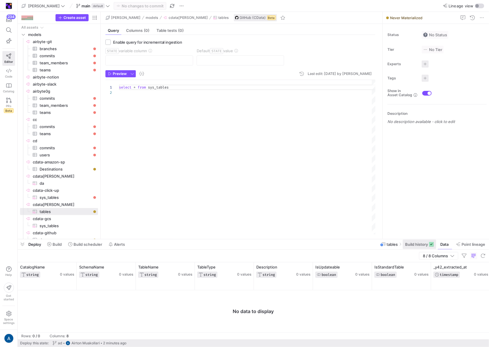
click at [412, 243] on span "Build history" at bounding box center [416, 244] width 23 height 5
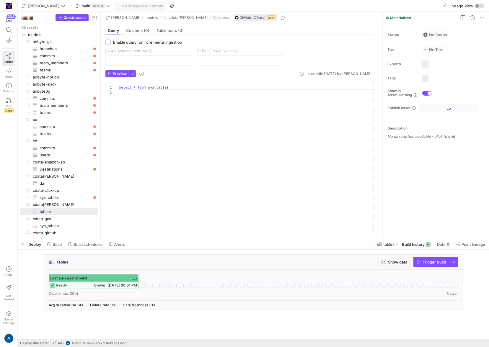
click at [51, 284] on icon at bounding box center [52, 285] width 5 height 5
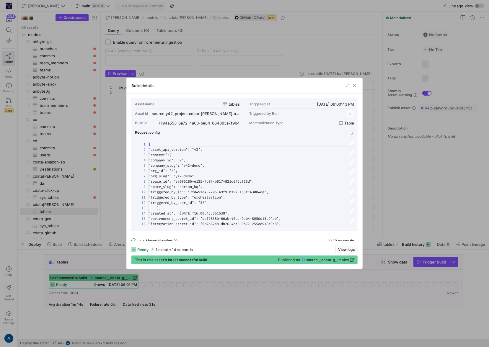
scroll to position [53, 0]
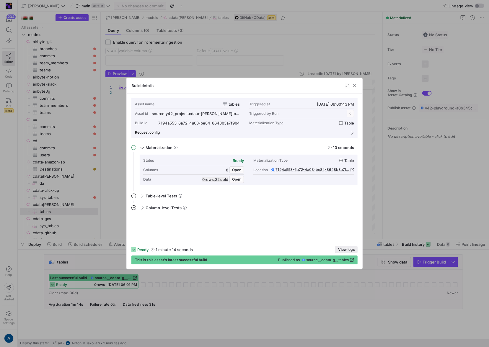
click at [345, 249] on span "View logs" at bounding box center [346, 250] width 17 height 4
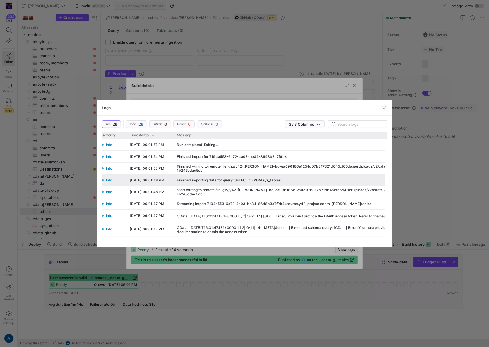
scroll to position [0, 0]
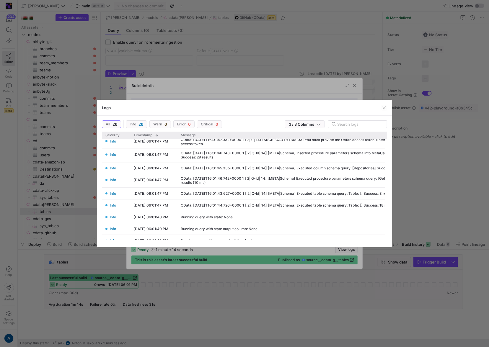
click at [382, 104] on div "Logs" at bounding box center [244, 108] width 295 height 16
click at [383, 107] on span "button" at bounding box center [384, 108] width 6 height 6
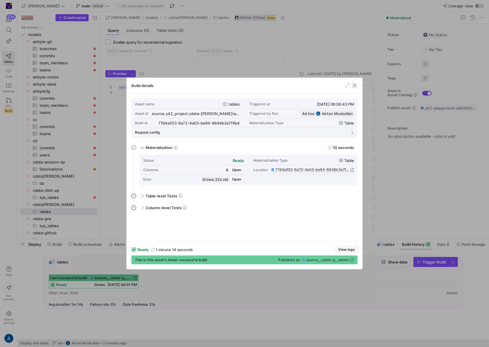
click at [354, 84] on span "button" at bounding box center [354, 86] width 6 height 6
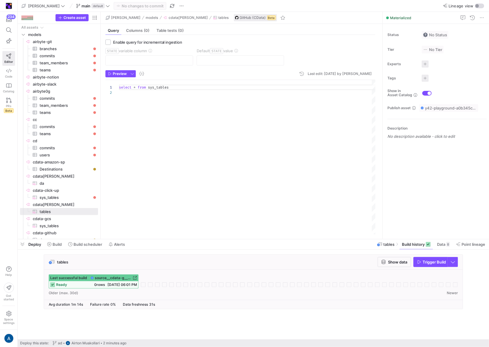
click at [161, 86] on div "select * from sys_tables" at bounding box center [247, 157] width 257 height 155
click at [121, 73] on span "Preview" at bounding box center [120, 74] width 14 height 4
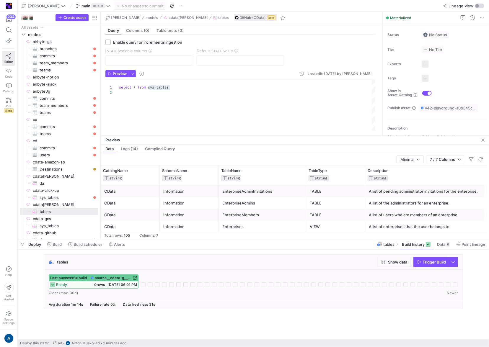
click at [112, 287] on span "[DATE] 06:01 PM" at bounding box center [122, 284] width 30 height 4
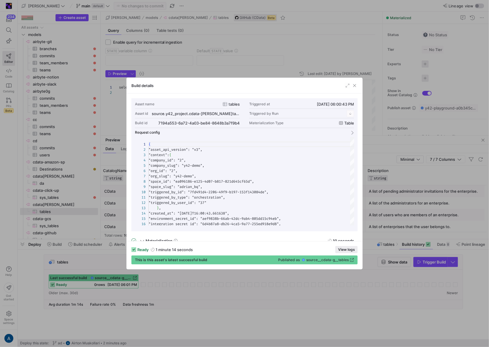
click at [347, 248] on span "View logs" at bounding box center [346, 250] width 17 height 4
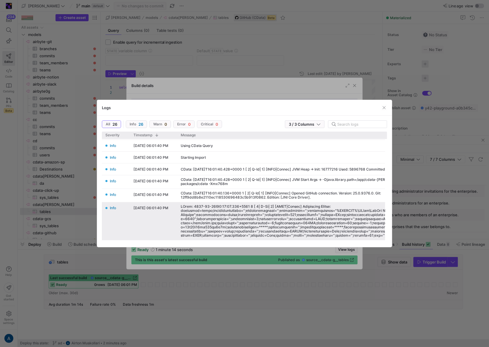
click at [276, 222] on div at bounding box center [322, 221] width 282 height 33
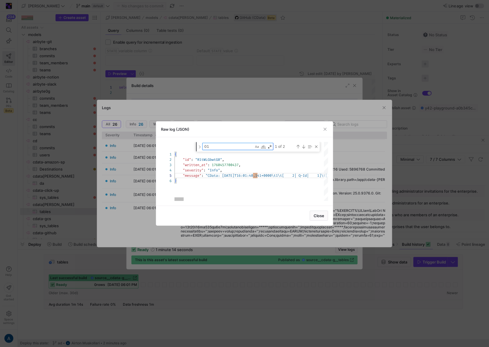
type textarea "{ "id": "R1tWLGbwtG0", "written_at": 1760457700437, "severity": "Info", "messag…"
type textarea "o"
type textarea "{ "id": "R1tWLGbwtG0", "written_at": 1760457700437, "severity": "Info", "messag…"
type textarea "oa"
type textarea "{ "id": "R1tWLGbwtG0", "written_at": 1760457700437, "severity": "Info", "messag…"
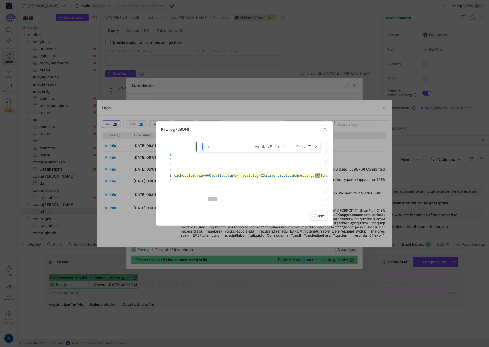
type textarea "oau"
type textarea "{ "id": "R1tWLGbwtG0", "written_at": 1760457700437, "severity": "Info", "messag…"
type textarea "oaut"
type textarea "{ "id": "R1tWLGbwtG0", "written_at": 1760457700437, "severity": "Info", "messag…"
type textarea "oauth"
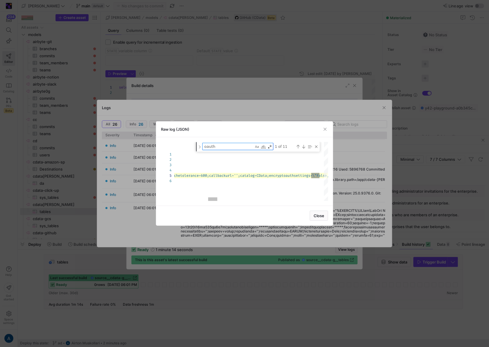
type textarea "='';cachedriver='';cachelocation=\"%APPDATA%\\CData\\GitHub Data Provider\";cac…"
type textarea "oautha"
type textarea "='';cachedriver='';cachelocation=\"%APPDATA%\\CData\\GitHub Data Provider\";cac…"
type textarea "oauthac"
type textarea "='';cachedriver='';cachelocation=\"%APPDATA%\\CData\\GitHub Data Provider\";cac…"
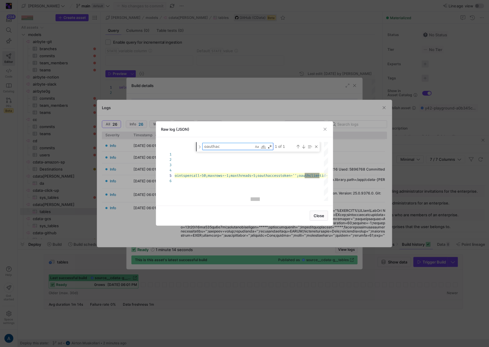
type textarea "oauthacc"
type textarea "='';cachedriver='';cachelocation=\"%APPDATA%\\CData\\GitHub Data Provider\";cac…"
type textarea "oauthacce"
type textarea "='';cachedriver='';cachelocation=\"%APPDATA%\\CData\\GitHub Data Provider\";cac…"
type textarea "oauthacces"
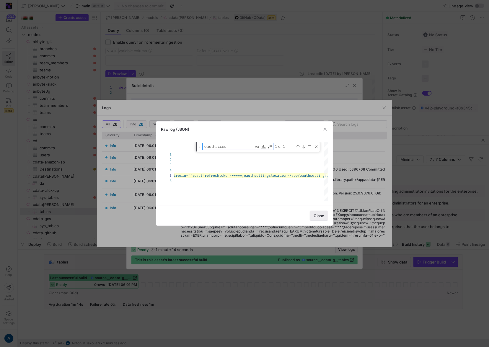
click at [313, 217] on span "Close" at bounding box center [318, 215] width 11 height 5
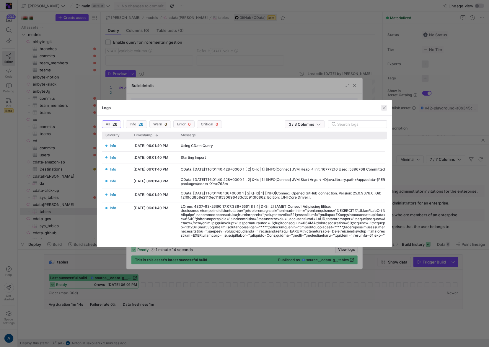
click at [384, 107] on span "button" at bounding box center [384, 108] width 6 height 6
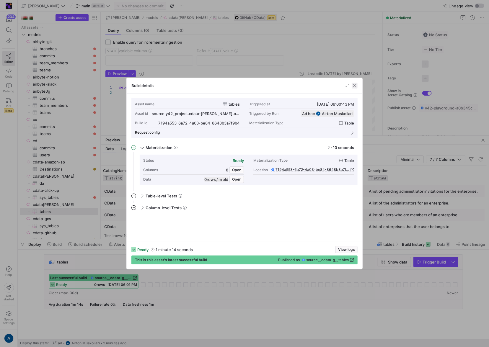
click at [353, 87] on span "button" at bounding box center [354, 86] width 6 height 6
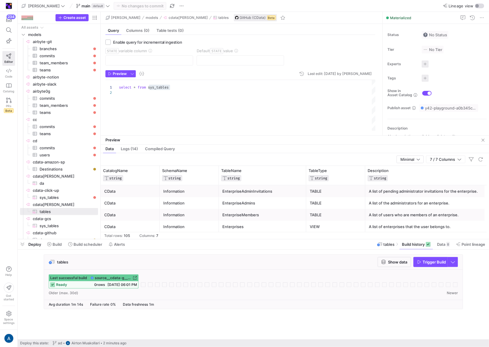
click at [166, 86] on div "select * from sys_tables" at bounding box center [247, 105] width 257 height 51
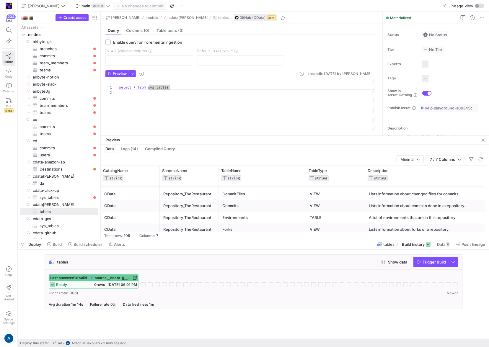
click at [246, 210] on div "Commits" at bounding box center [262, 206] width 80 height 12
click at [205, 97] on div "select * from sys_tables" at bounding box center [247, 105] width 257 height 51
click at [201, 90] on div "select * from sys_tables" at bounding box center [247, 105] width 257 height 51
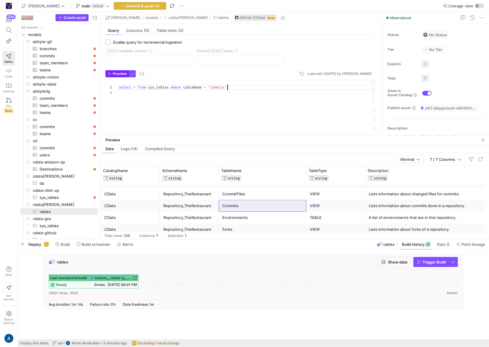
type textarea "select * from sys_tables where tableName = 'Commits'"
click at [118, 74] on span "Preview" at bounding box center [120, 74] width 14 height 4
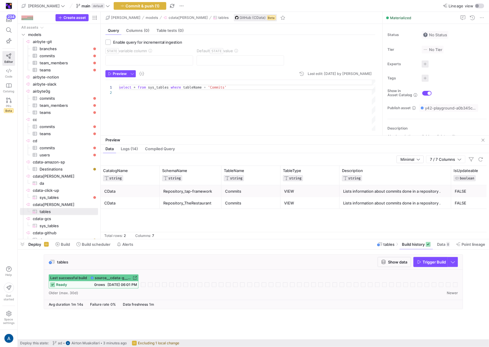
click at [189, 196] on div "Repository_tap-framework" at bounding box center [190, 192] width 55 height 12
drag, startPoint x: 189, startPoint y: 196, endPoint x: 192, endPoint y: 209, distance: 13.0
click at [192, 209] on div "CData Repository_tap-framework Commits VIEW Lists information about commits don…" at bounding box center [294, 212] width 386 height 54
click at [265, 205] on div "Commits" at bounding box center [251, 203] width 52 height 12
click at [273, 205] on div "Commits" at bounding box center [251, 203] width 52 height 12
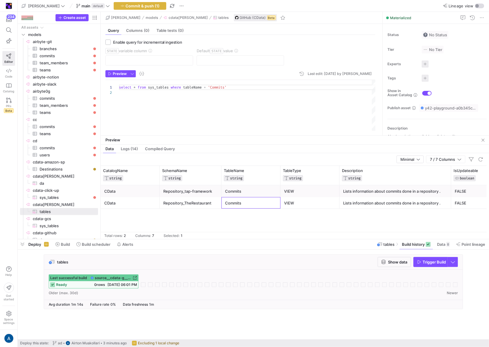
click at [272, 197] on div "Commits" at bounding box center [251, 203] width 52 height 12
click at [274, 186] on div "Commits" at bounding box center [251, 192] width 52 height 12
click at [208, 189] on div "Repository_tap-framework" at bounding box center [190, 192] width 55 height 12
click at [279, 200] on div "Commits" at bounding box center [250, 203] width 59 height 12
click at [299, 213] on div "CData Repository_tap-framework Commits VIEW Lists information about commits don…" at bounding box center [294, 212] width 386 height 54
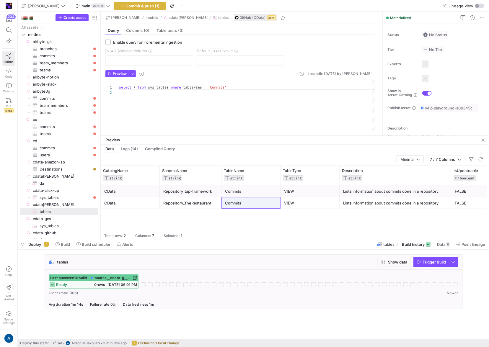
click at [320, 199] on div "VIEW" at bounding box center [310, 203] width 52 height 12
click at [202, 201] on div "Repository_TheRestaurant" at bounding box center [190, 203] width 55 height 12
click at [202, 189] on div "Repository_tap-framework" at bounding box center [190, 192] width 55 height 12
